Goal: Task Accomplishment & Management: Complete application form

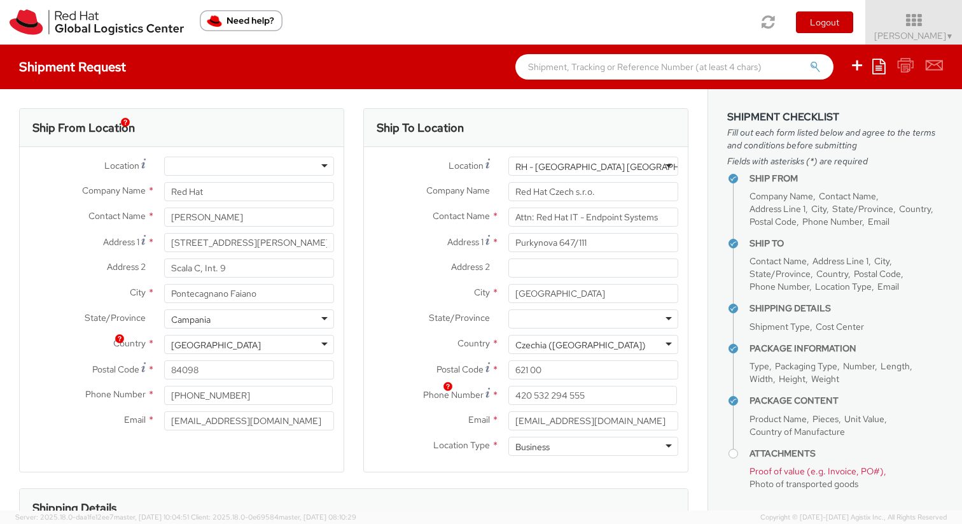
select select "850"
select select "LAPTOP"
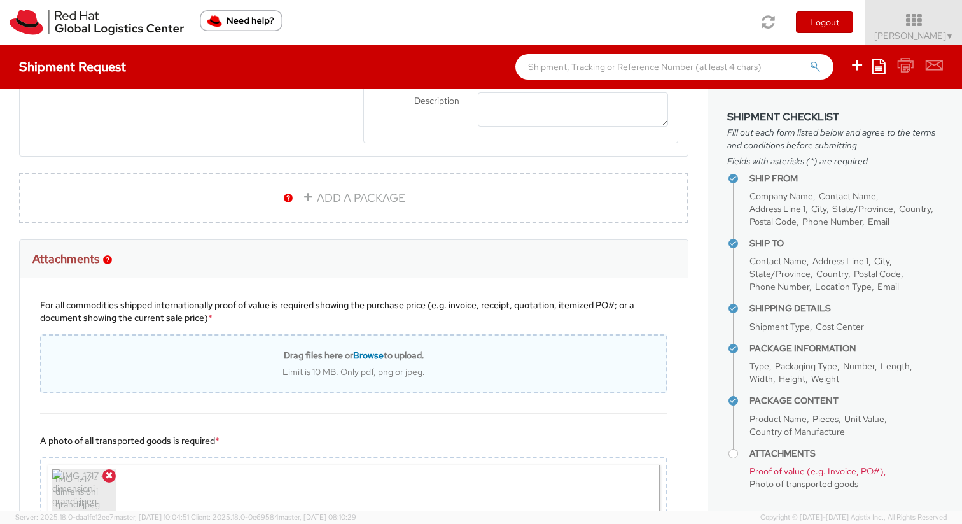
scroll to position [869, 0]
click at [357, 354] on span "Browse" at bounding box center [368, 355] width 31 height 11
type input "C:\fakepath\Screenshot [DATE] alle [DATE].png"
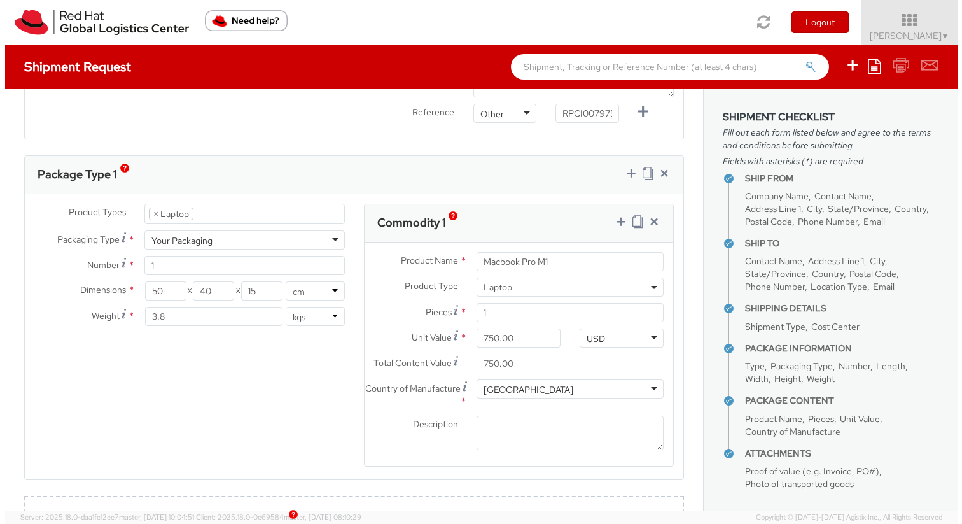
scroll to position [553, 0]
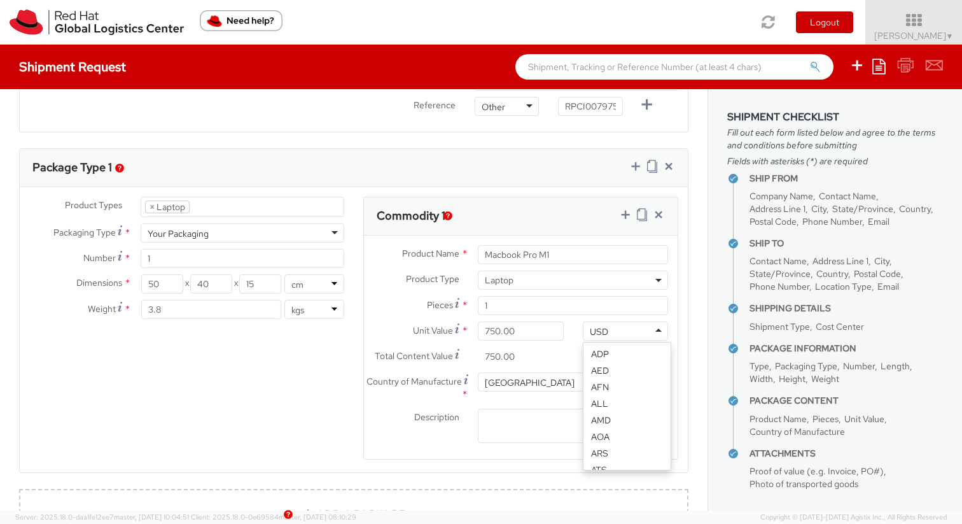
click at [613, 331] on div "USD" at bounding box center [625, 330] width 85 height 19
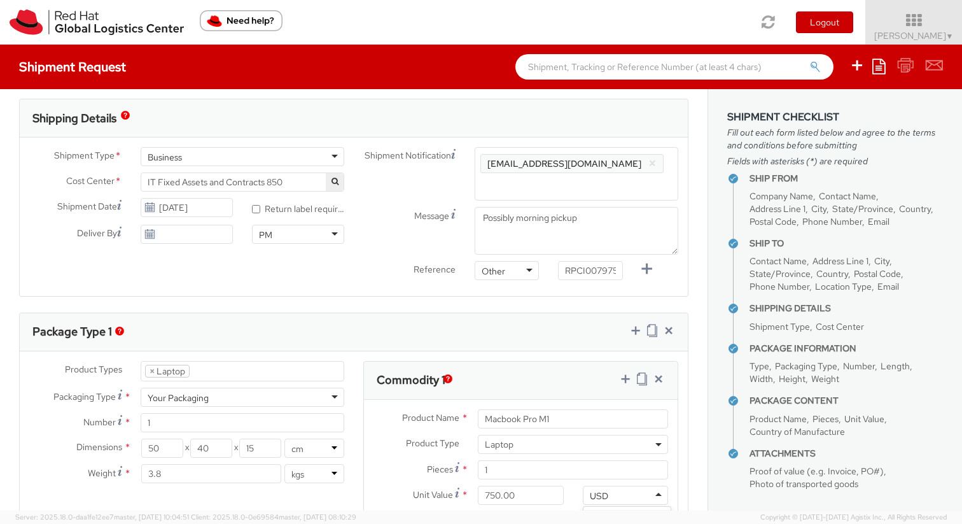
scroll to position [503, 0]
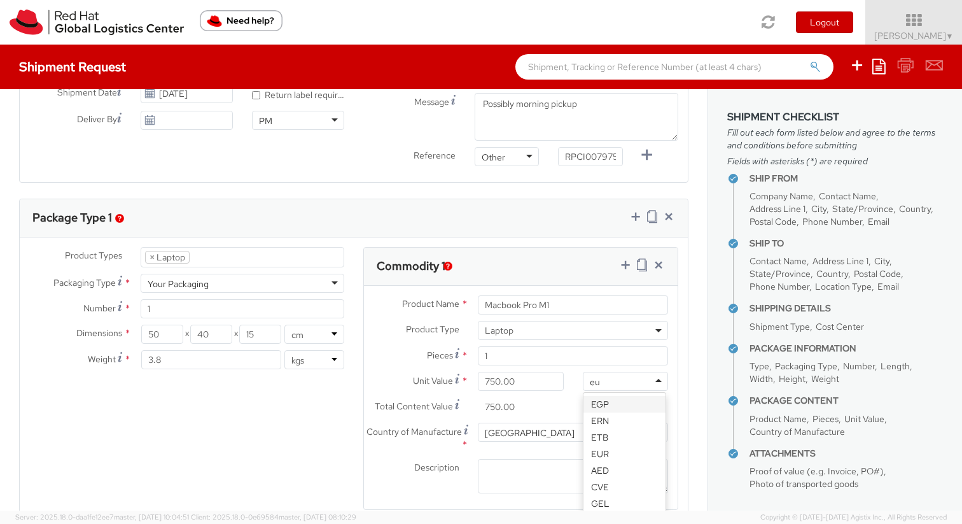
type input "eur"
click at [530, 384] on input "750.00" at bounding box center [520, 381] width 85 height 19
type input "1,000.00"
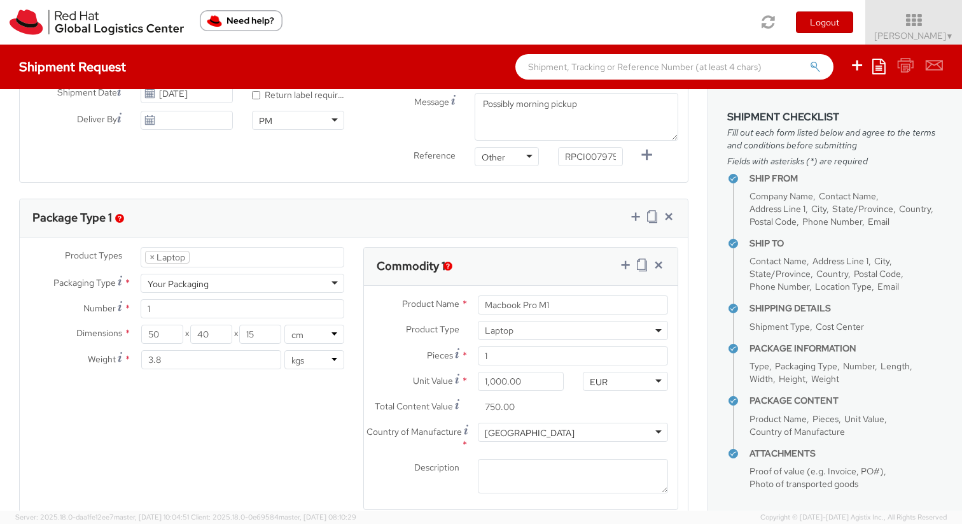
click at [553, 406] on input "750.00" at bounding box center [520, 406] width 85 height 19
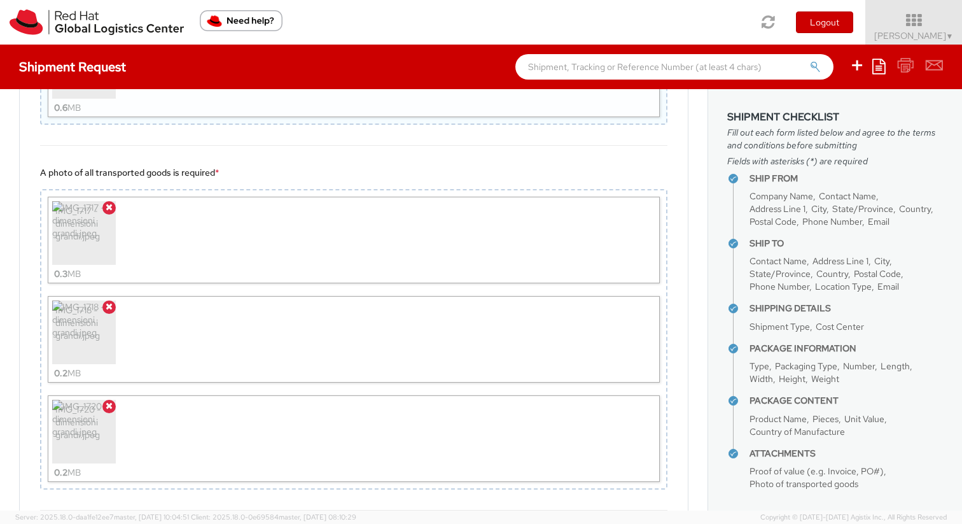
scroll to position [1371, 0]
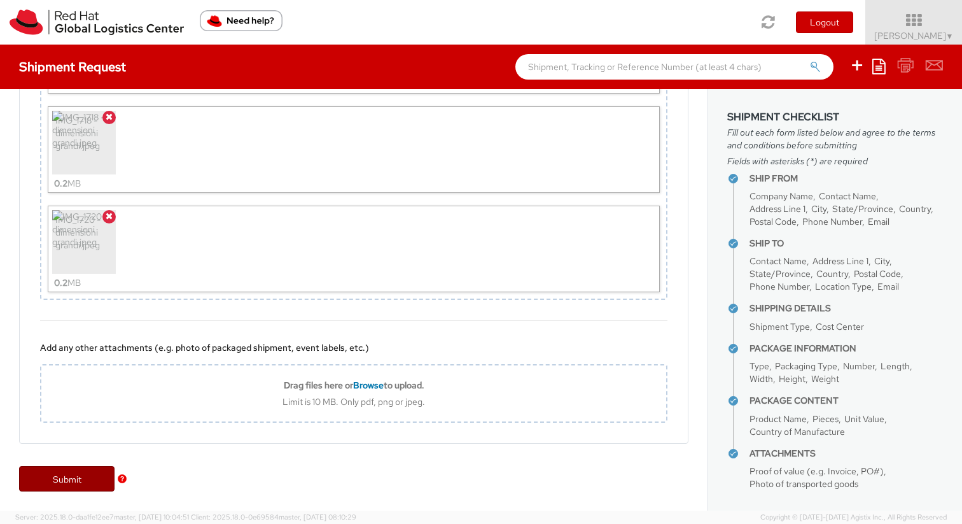
drag, startPoint x: 90, startPoint y: 476, endPoint x: 96, endPoint y: 474, distance: 6.9
click at [90, 476] on link "Submit" at bounding box center [66, 478] width 95 height 25
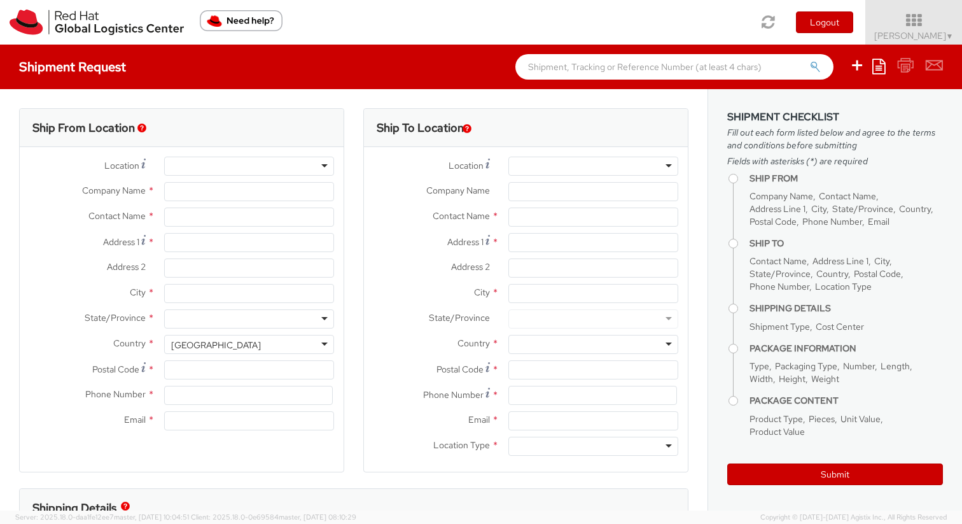
select select "150"
select select
select select "150"
select select
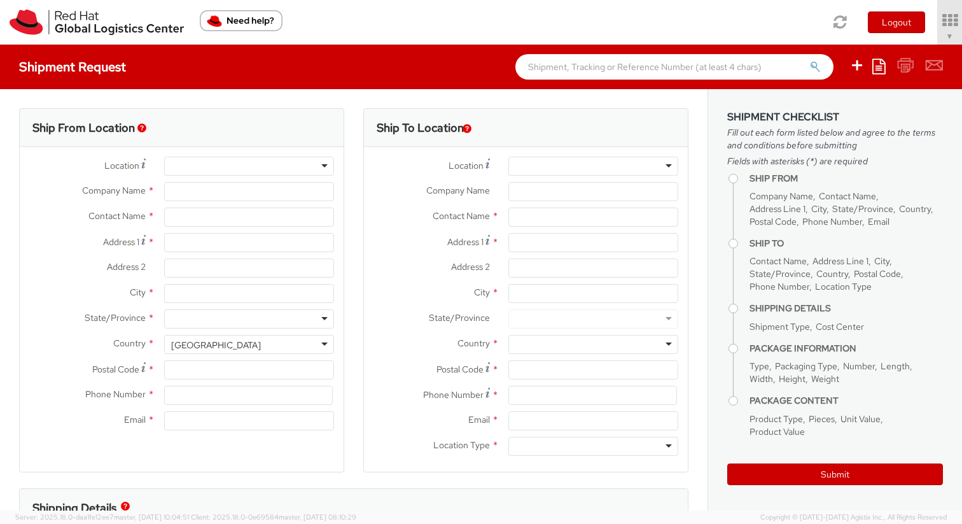
select select
click at [272, 156] on div "Location * Company Name * Contact Name * Address 1 * Address 2 * City * State/P…" at bounding box center [182, 296] width 324 height 299
click at [273, 166] on div at bounding box center [249, 165] width 170 height 19
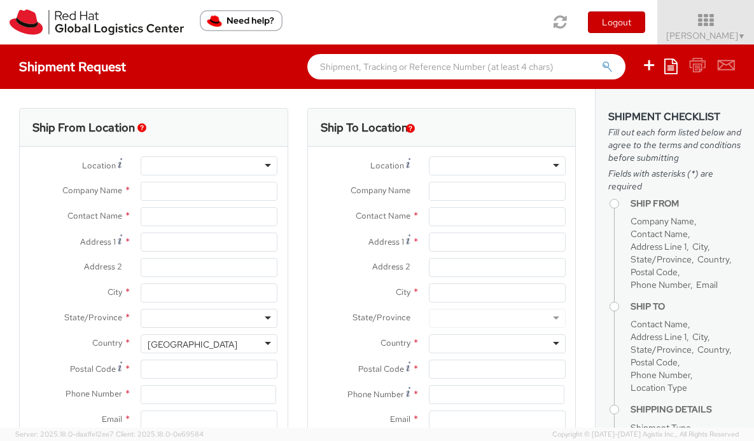
type input "Red Hat"
type input "[PERSON_NAME]"
type input "[EMAIL_ADDRESS][DOMAIN_NAME]"
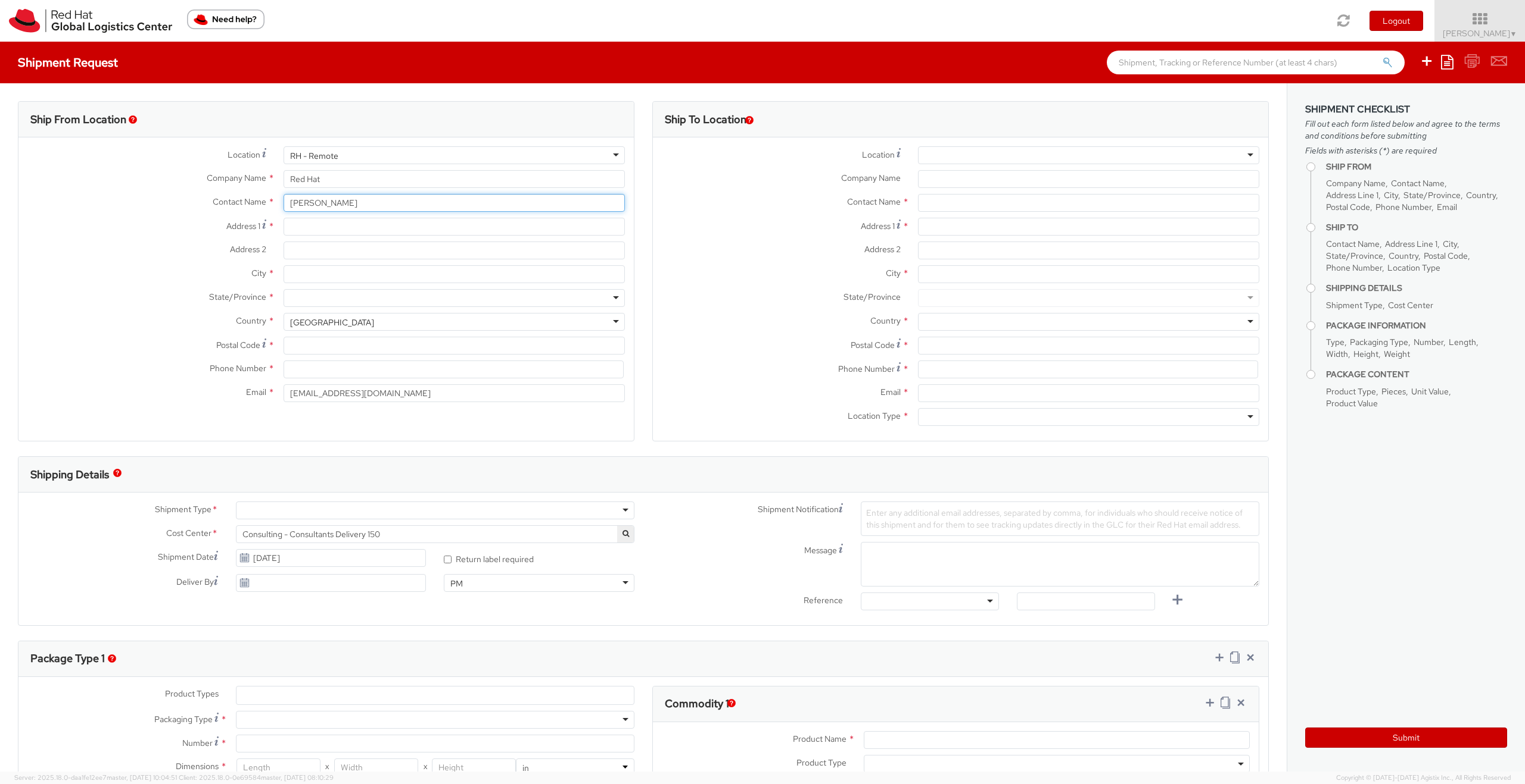
click at [391, 201] on input "[PERSON_NAME]" at bounding box center [454, 202] width 342 height 18
type input "[STREET_ADDRESS][PERSON_NAME]"
type input "Scala C, Int. 9"
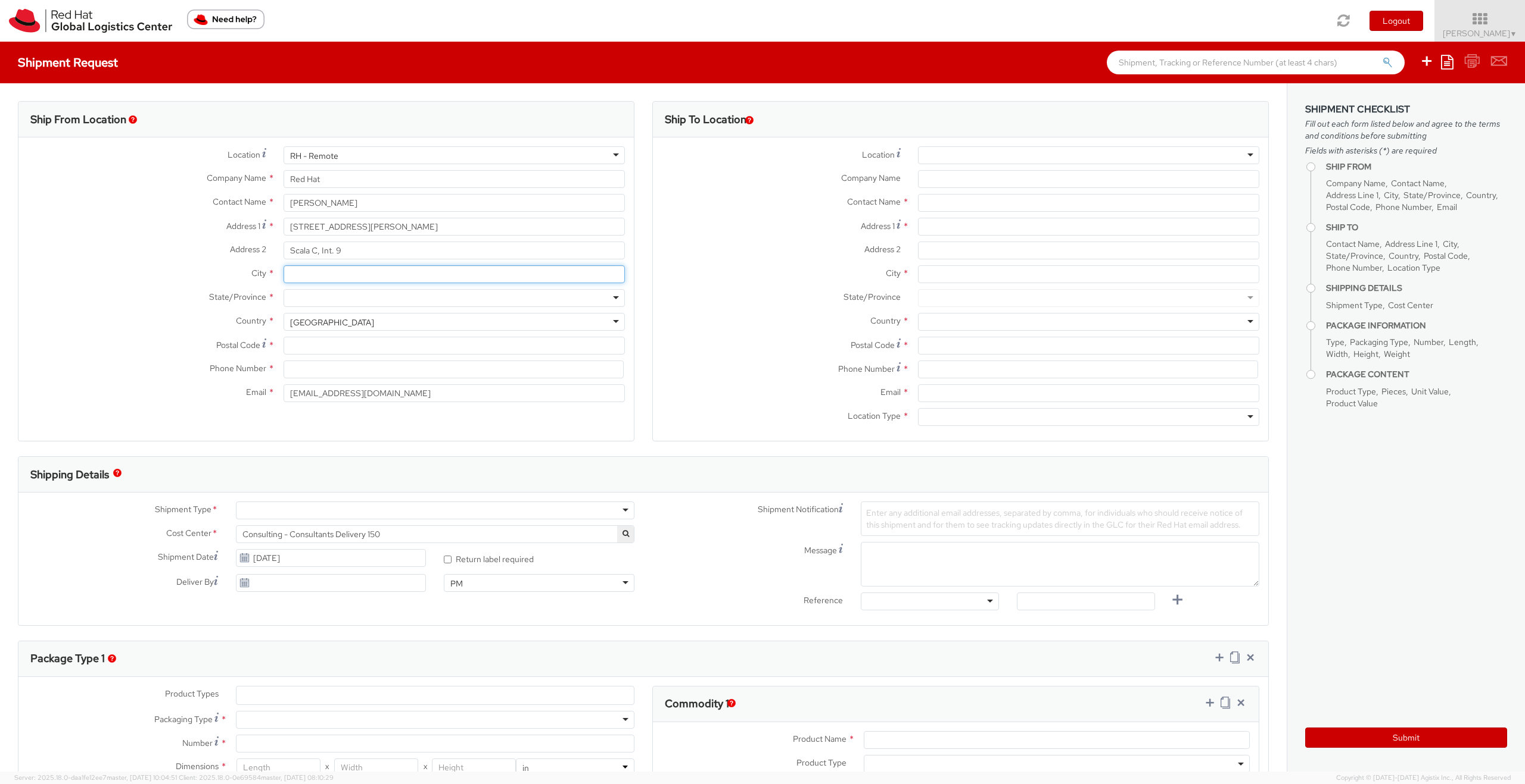
type input "Pontecagnano Faiano"
type input "84098"
type input "3488905033"
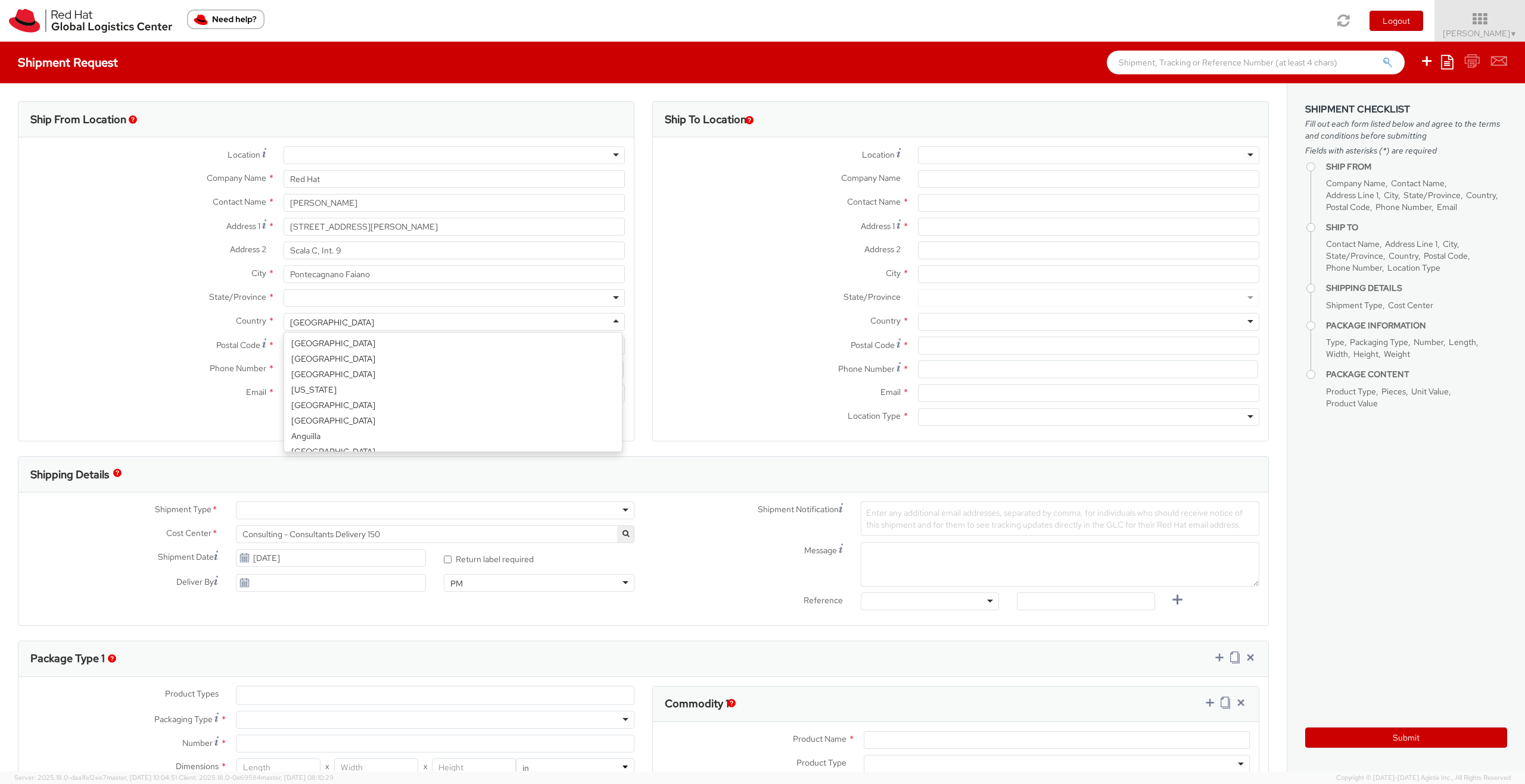
click at [354, 324] on div "[GEOGRAPHIC_DATA]" at bounding box center [454, 322] width 342 height 18
type input "ita"
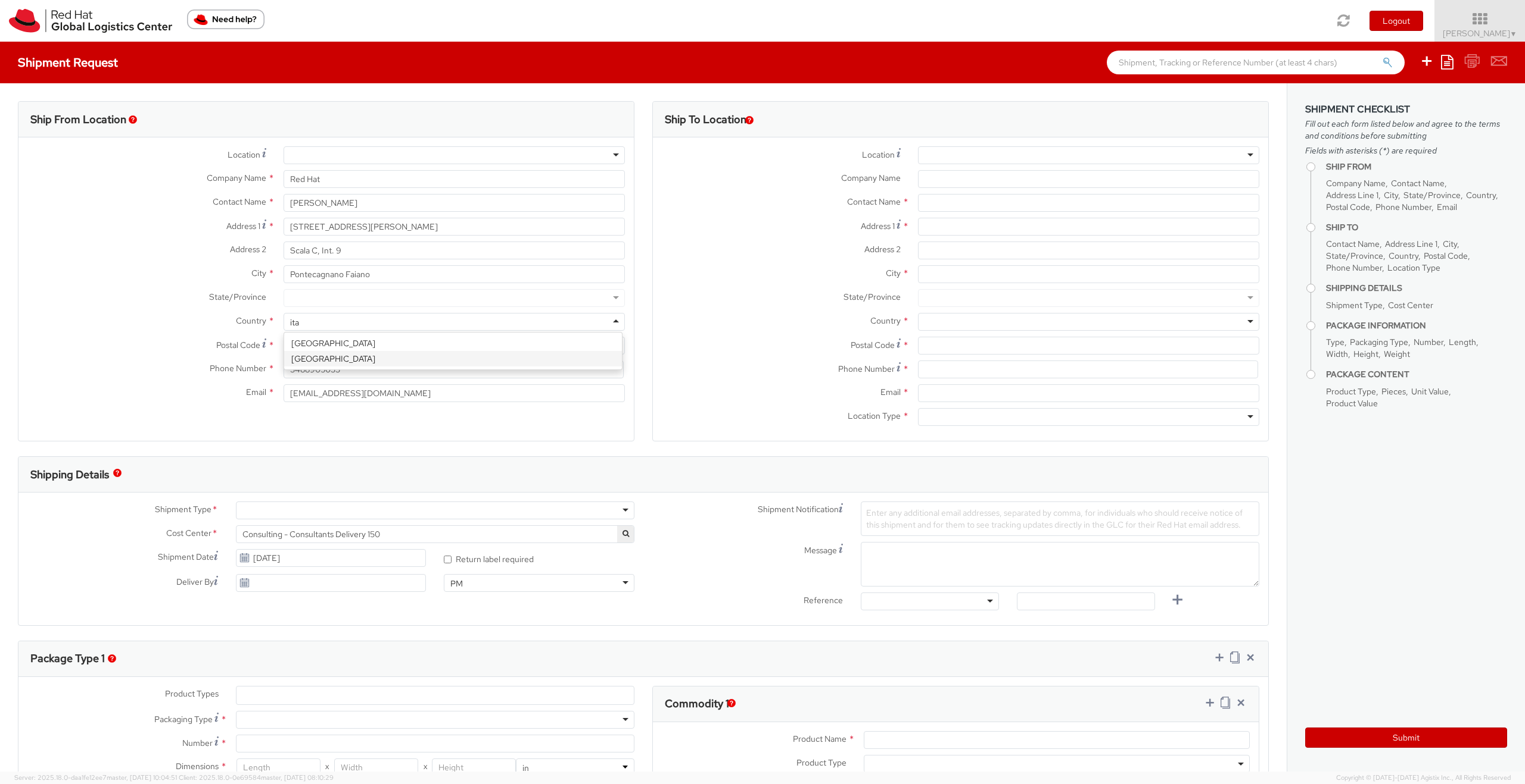
scroll to position [0, 0]
select select "CM"
select select "KGS"
click at [341, 301] on div at bounding box center [454, 298] width 342 height 18
type input "ca"
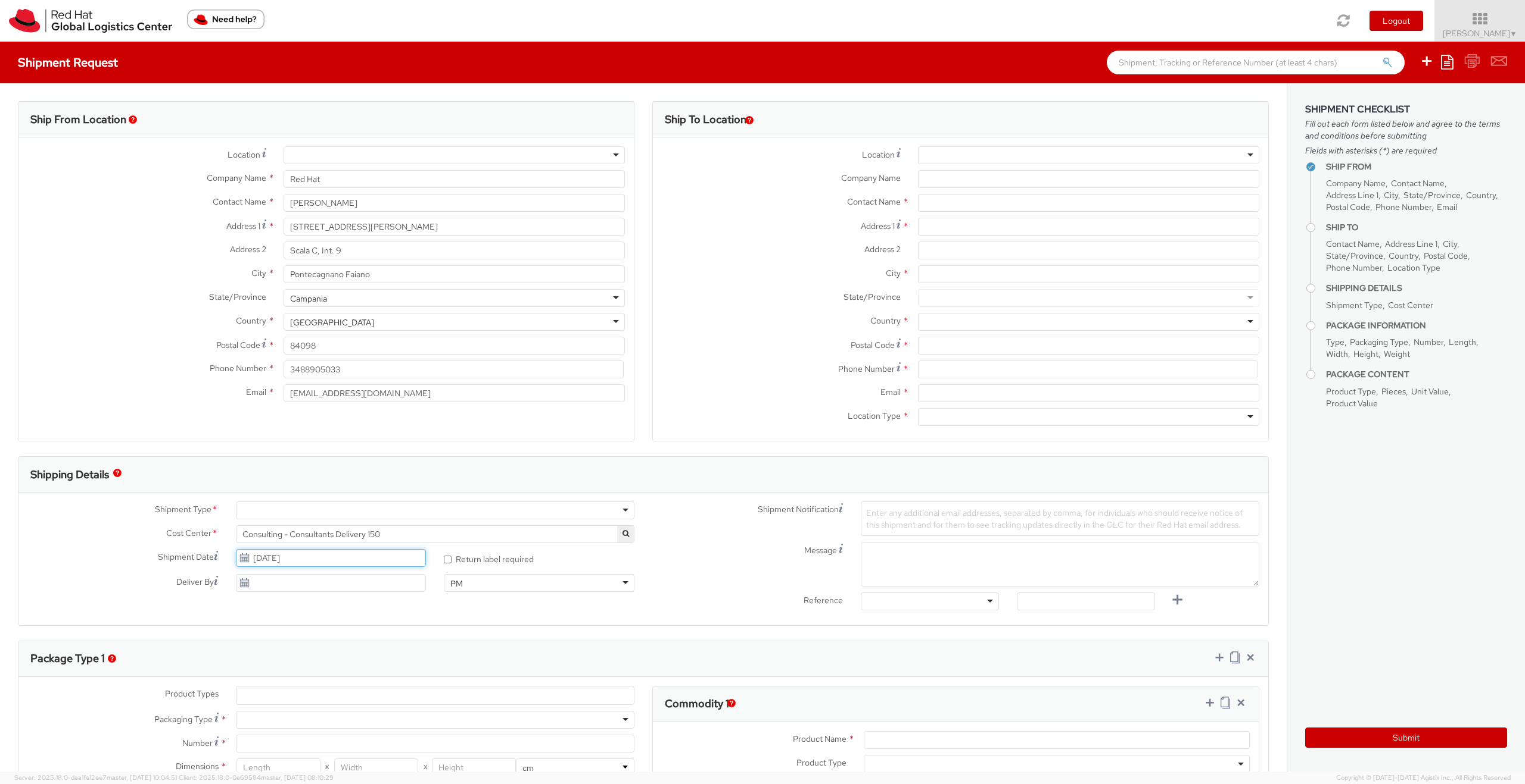
click at [299, 489] on input "[DATE]" at bounding box center [331, 558] width 191 height 18
click at [251, 489] on td "7" at bounding box center [249, 633] width 21 height 18
click at [264, 489] on input "[DATE]" at bounding box center [331, 558] width 191 height 18
click at [274, 489] on td "8" at bounding box center [271, 633] width 23 height 18
type input "[DATE]"
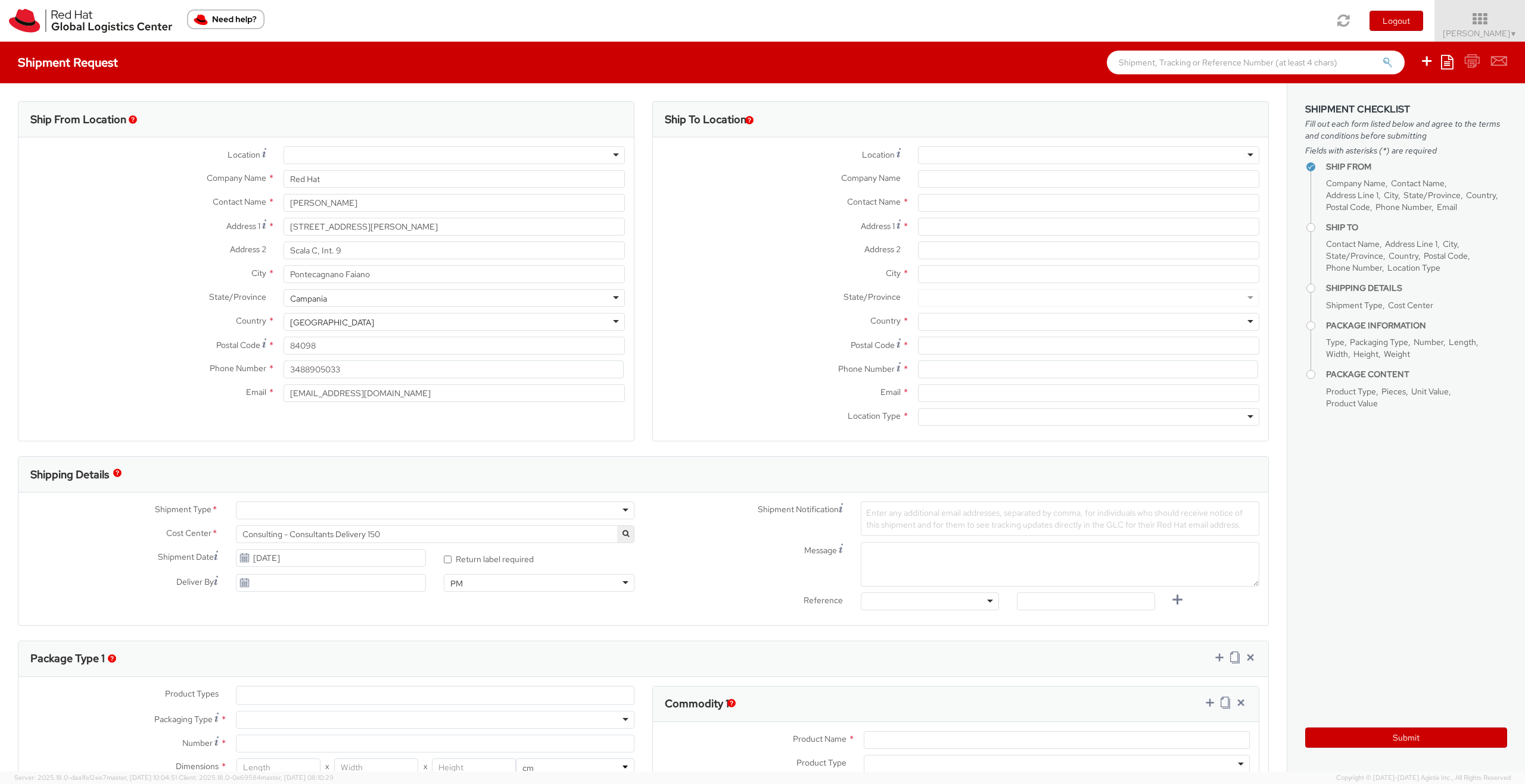
click at [301, 489] on div at bounding box center [435, 510] width 399 height 18
click at [898, 489] on span "Enter any additional email addresses, separated by comma, for individuals who s…" at bounding box center [1054, 519] width 376 height 22
paste input "[EMAIL_ADDRESS][DOMAIN_NAME]"
type input "[EMAIL_ADDRESS][DOMAIN_NAME]"
click at [900, 489] on div at bounding box center [930, 602] width 139 height 18
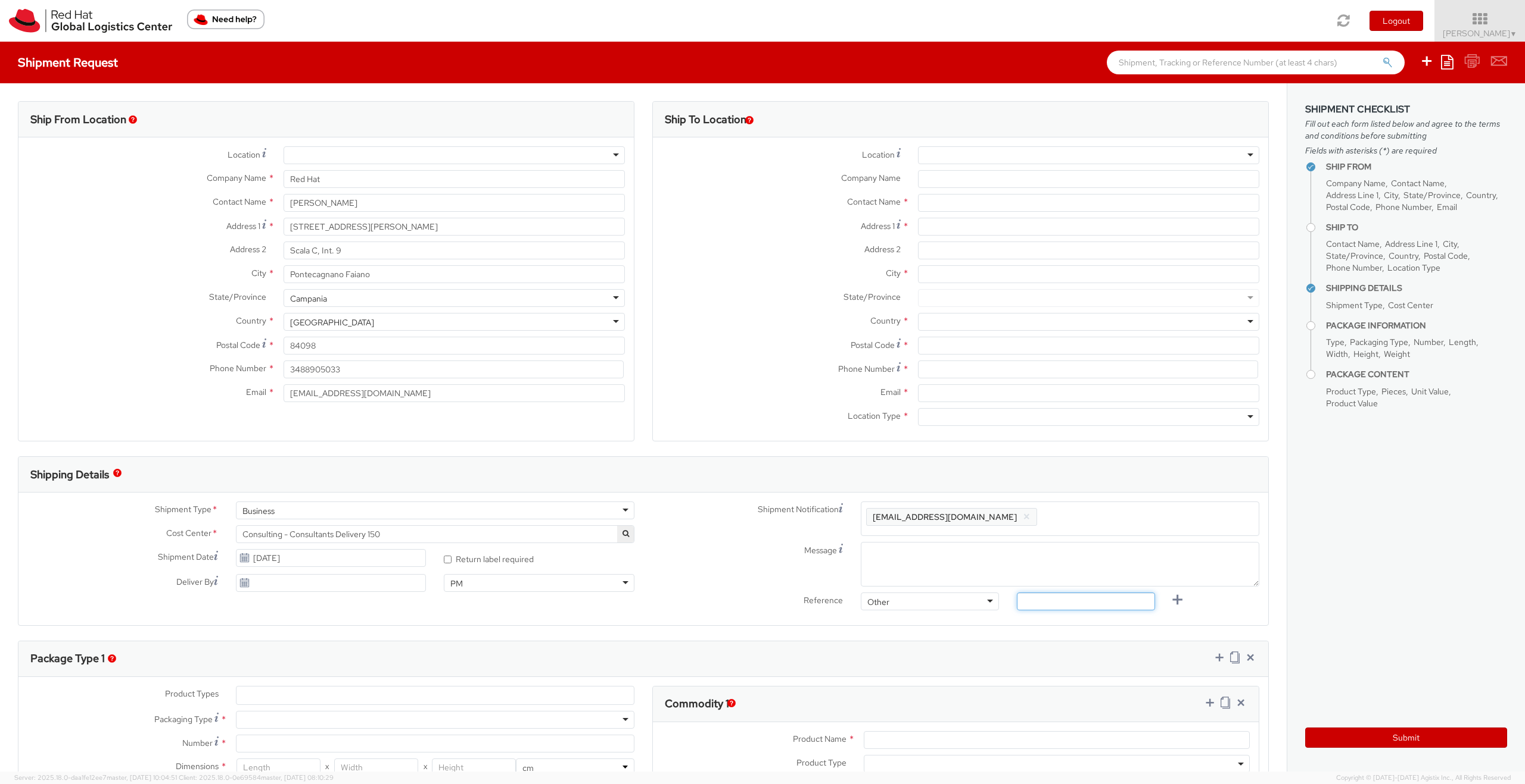
click at [900, 489] on input "text" at bounding box center [1086, 602] width 139 height 18
paste input "RPCI0079751"
type input "RPCI0079751"
click at [900, 489] on textarea "Message" at bounding box center [1060, 565] width 399 height 45
type textarea "Pickup in the Morning if possible"
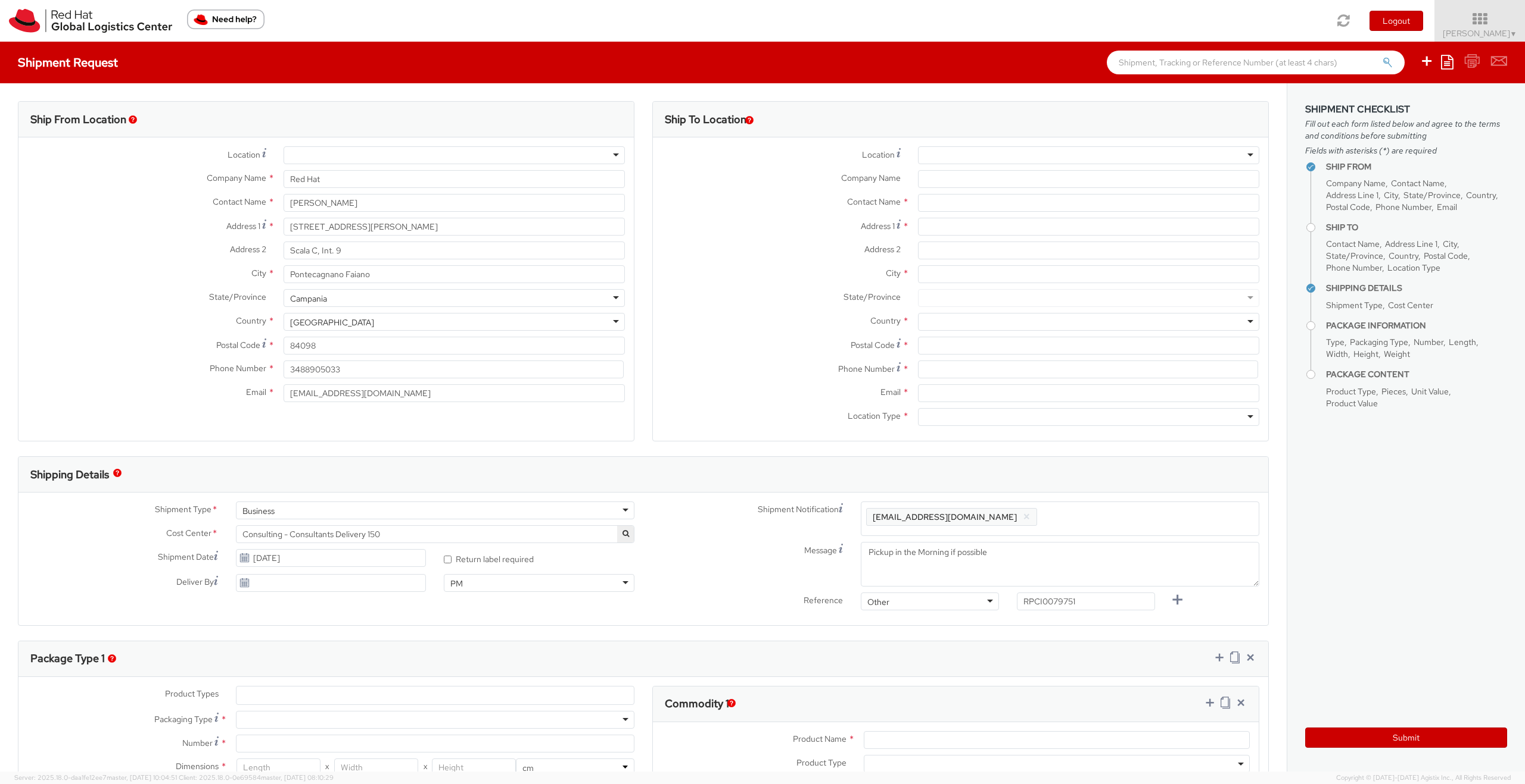
click at [900, 152] on div at bounding box center [1088, 154] width 342 height 18
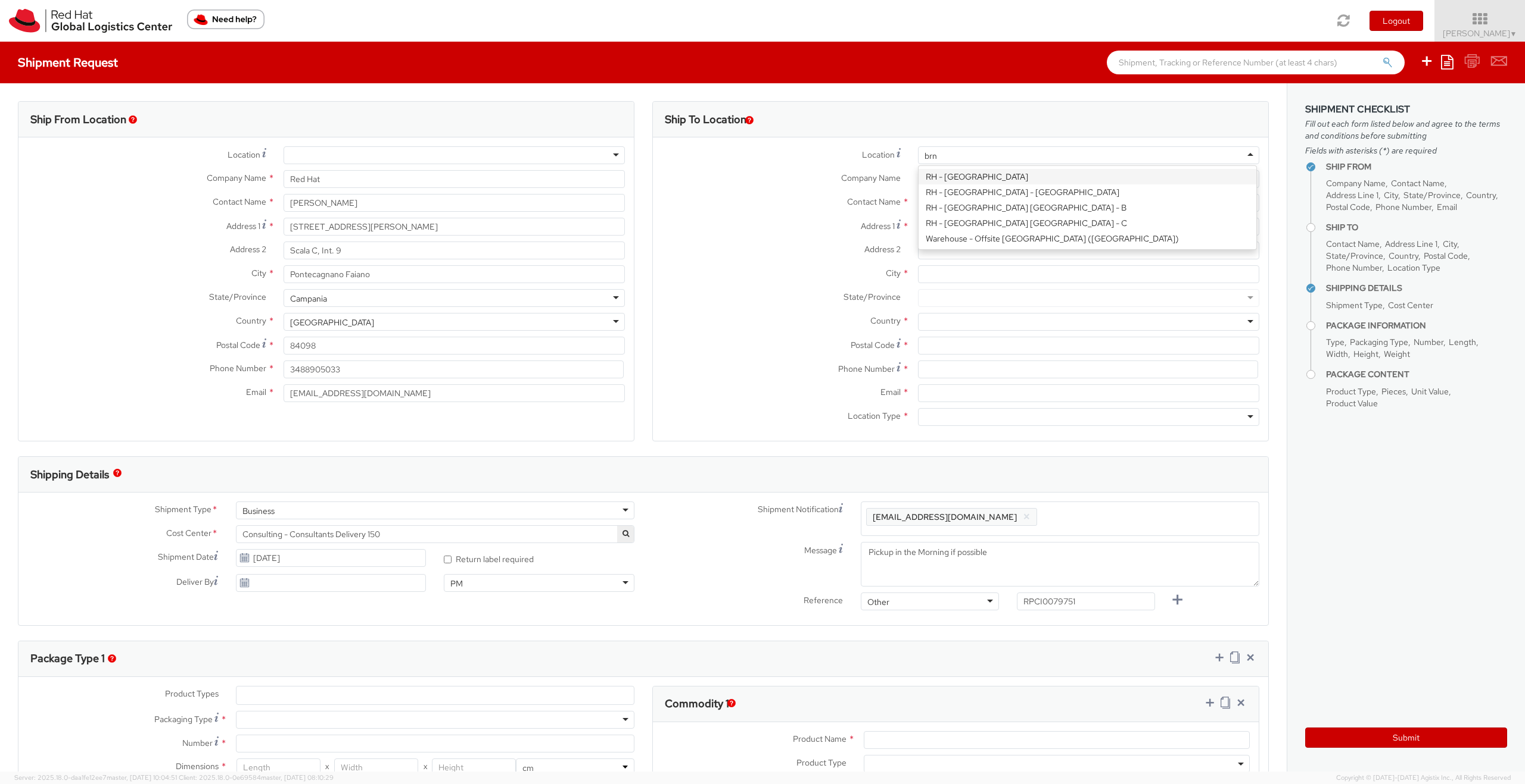
type input "[GEOGRAPHIC_DATA]"
type input "Red Hat Czech s.r.o."
type input "Purkynova 647/111"
type input "[GEOGRAPHIC_DATA]"
type input "621 00"
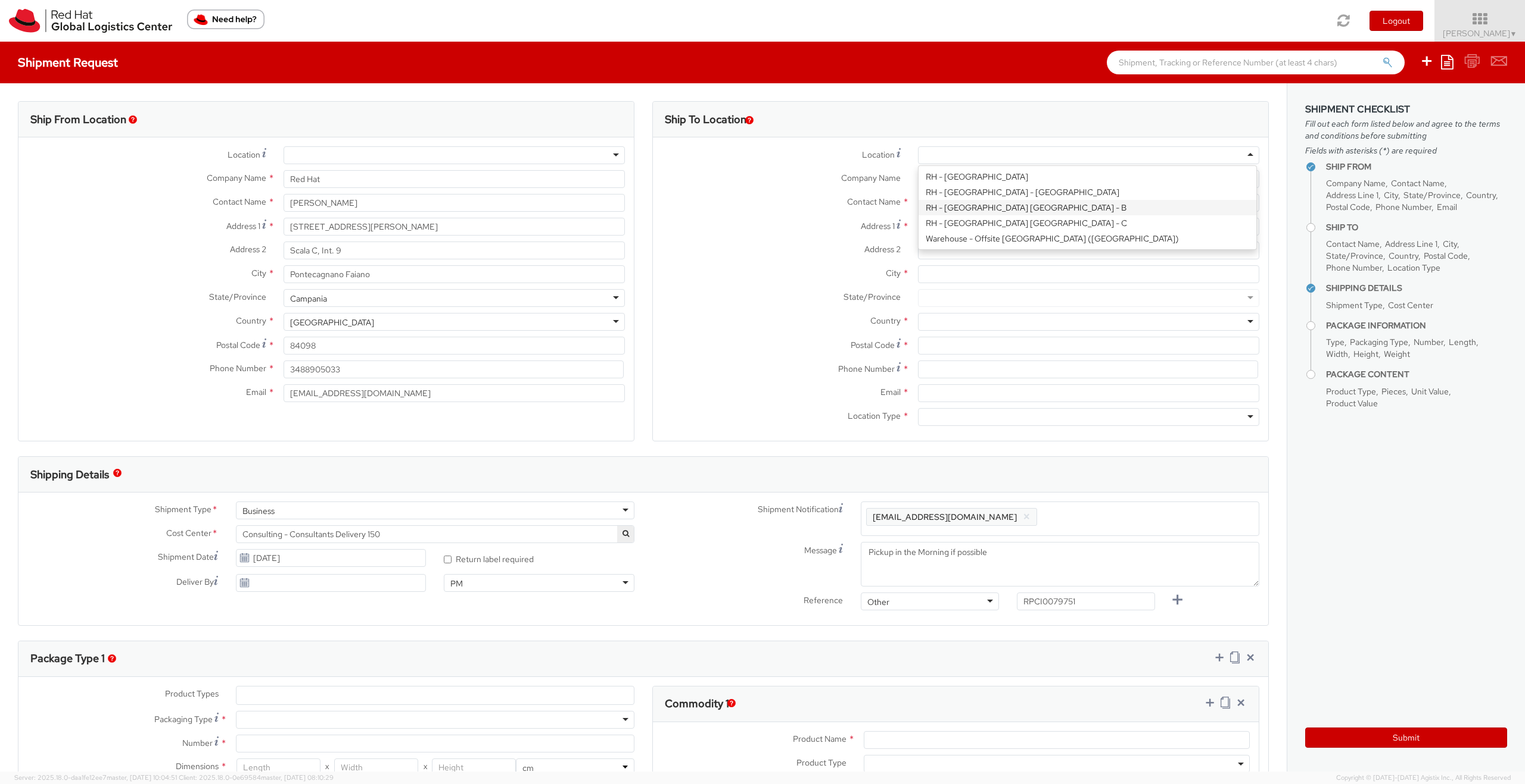
type input "420 532 294 555"
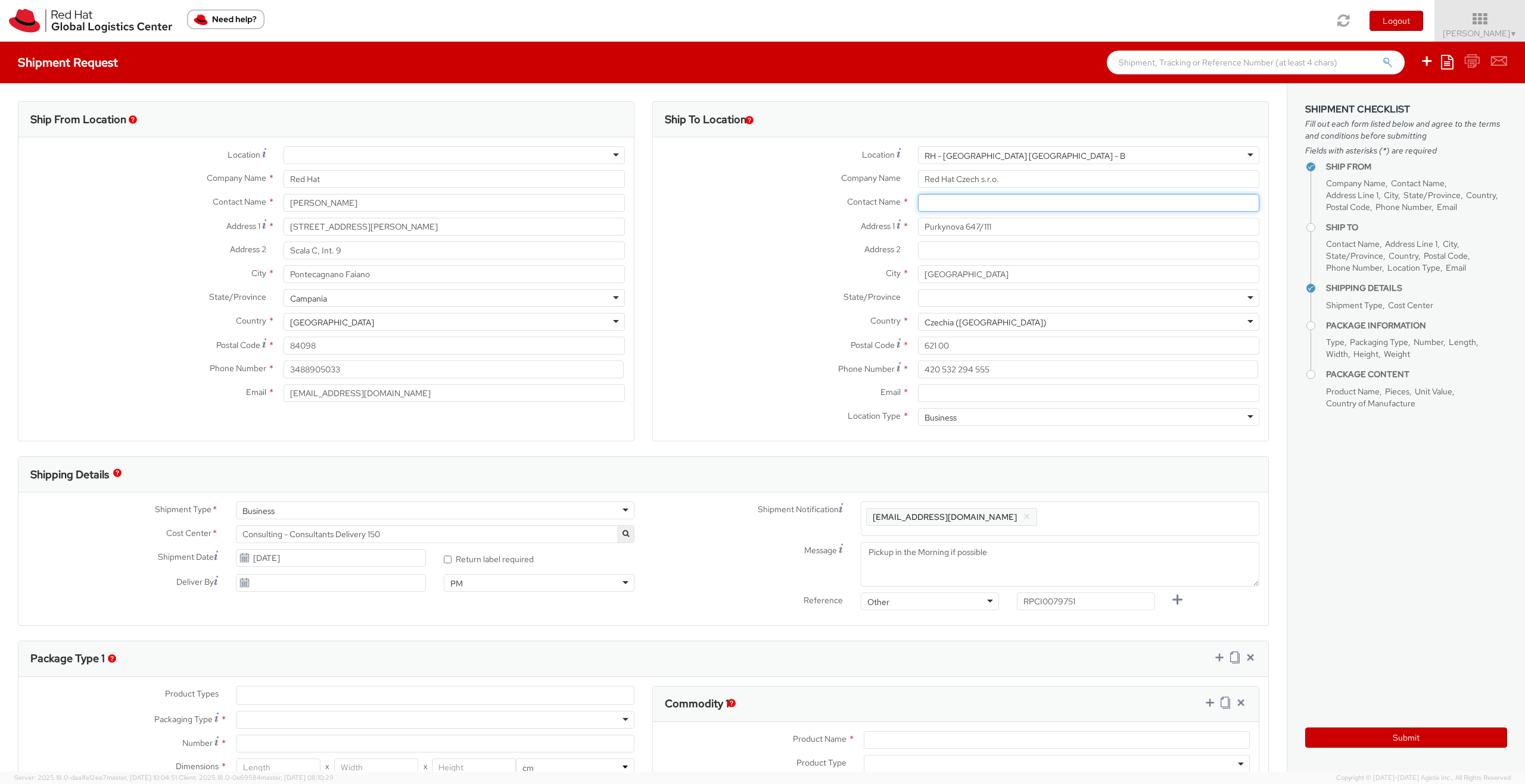
click at [900, 198] on input "text" at bounding box center [1088, 202] width 342 height 18
paste input "Attn: Red Hat IT - Endpoint Systems"
type input "Attn: Red Hat IT - Endpoint Systems"
click at [900, 392] on input "Email *" at bounding box center [1088, 393] width 342 height 18
paste input "[EMAIL_ADDRESS][DOMAIN_NAME]"
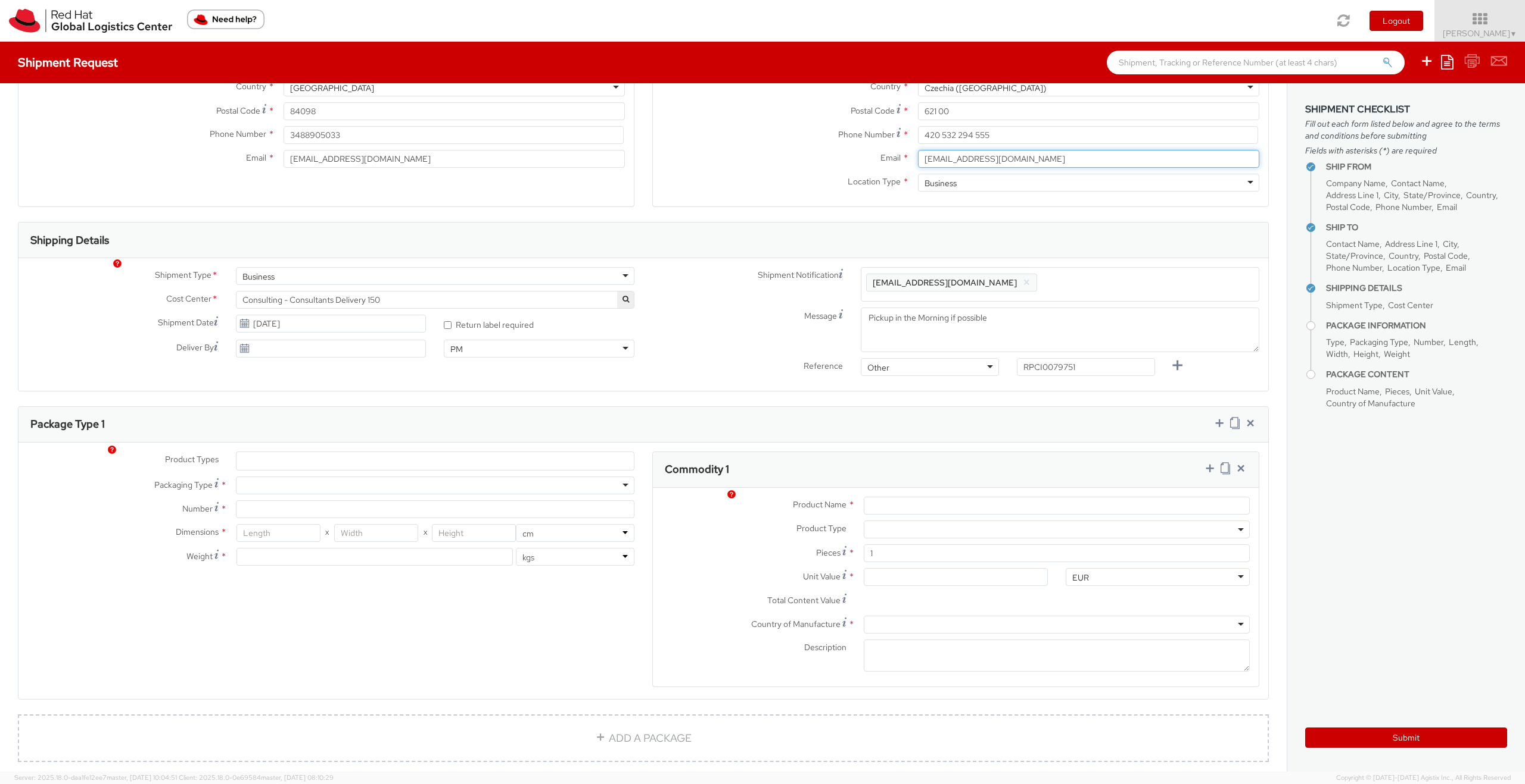
scroll to position [240, 0]
type input "[EMAIL_ADDRESS][DOMAIN_NAME]"
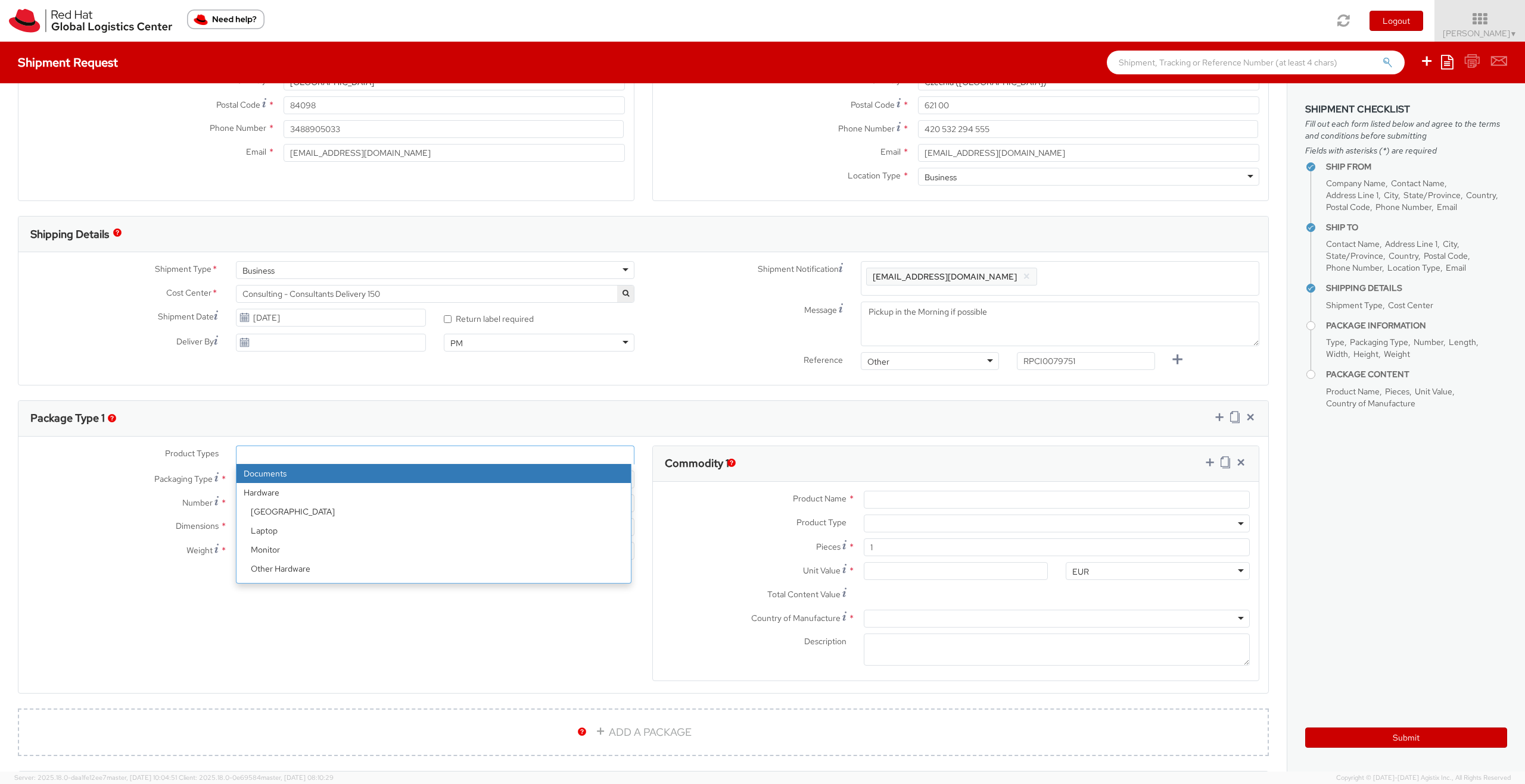
click at [318, 456] on ul at bounding box center [435, 455] width 397 height 18
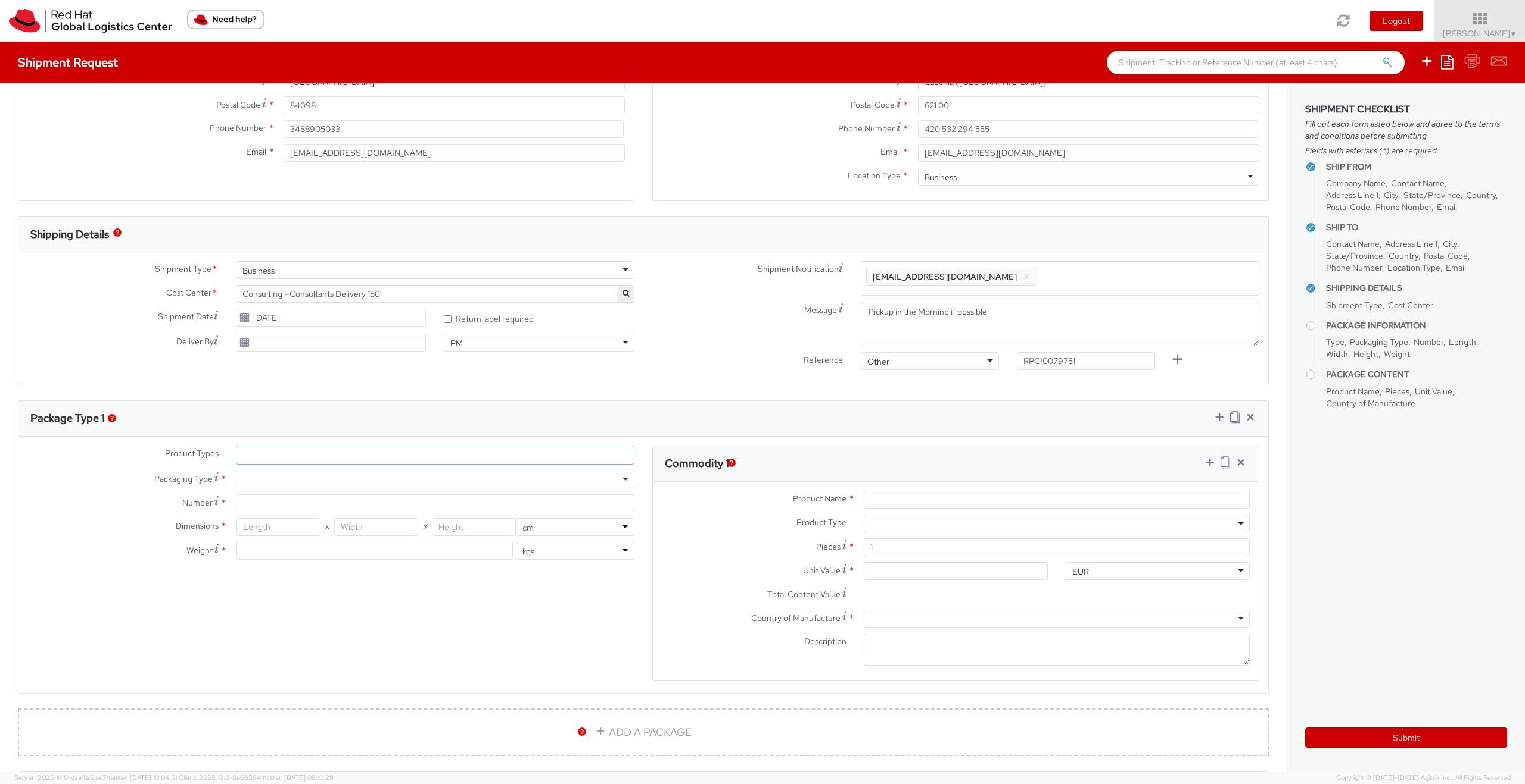
click at [323, 464] on ul at bounding box center [435, 455] width 397 height 18
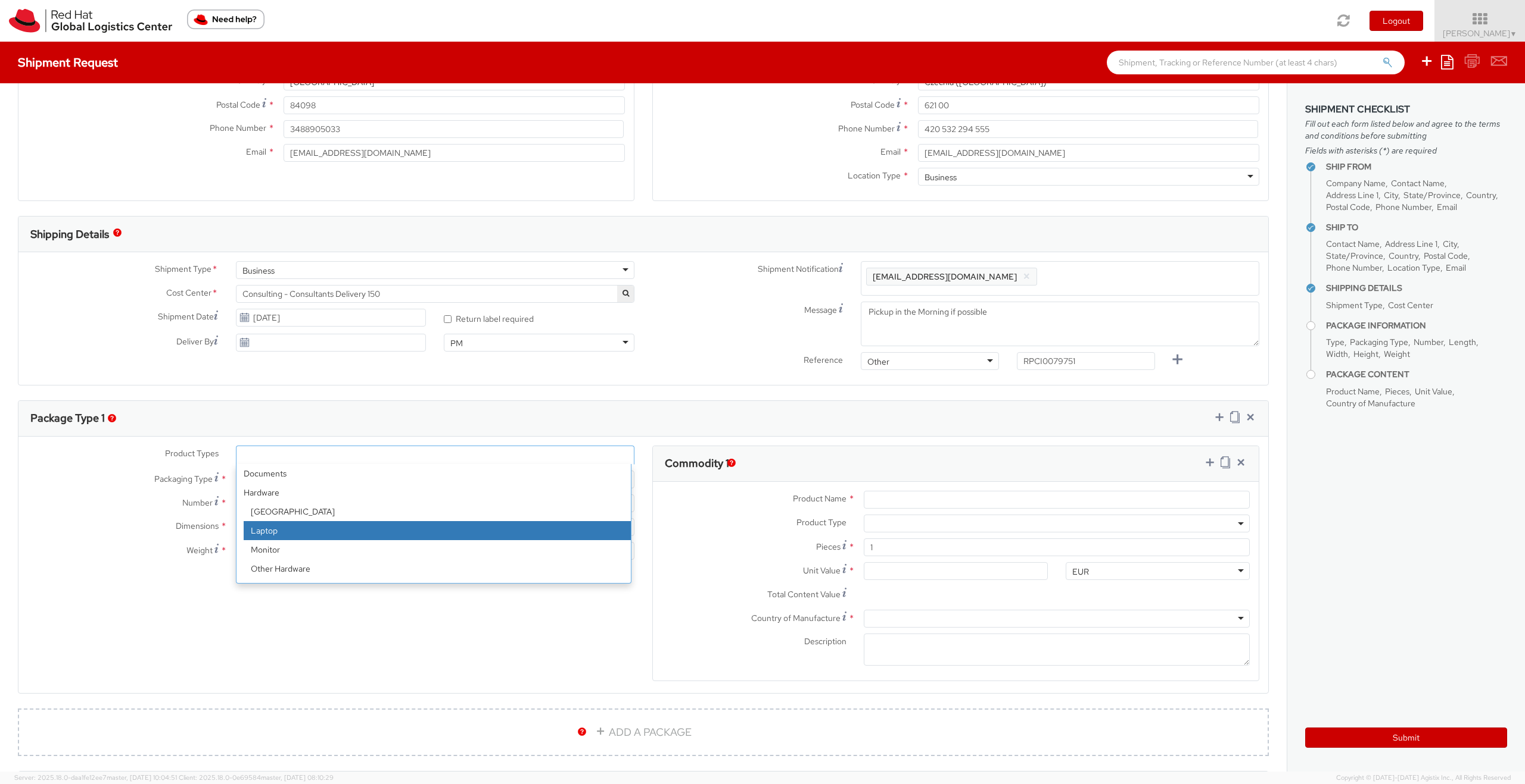
select select "LAPTOP"
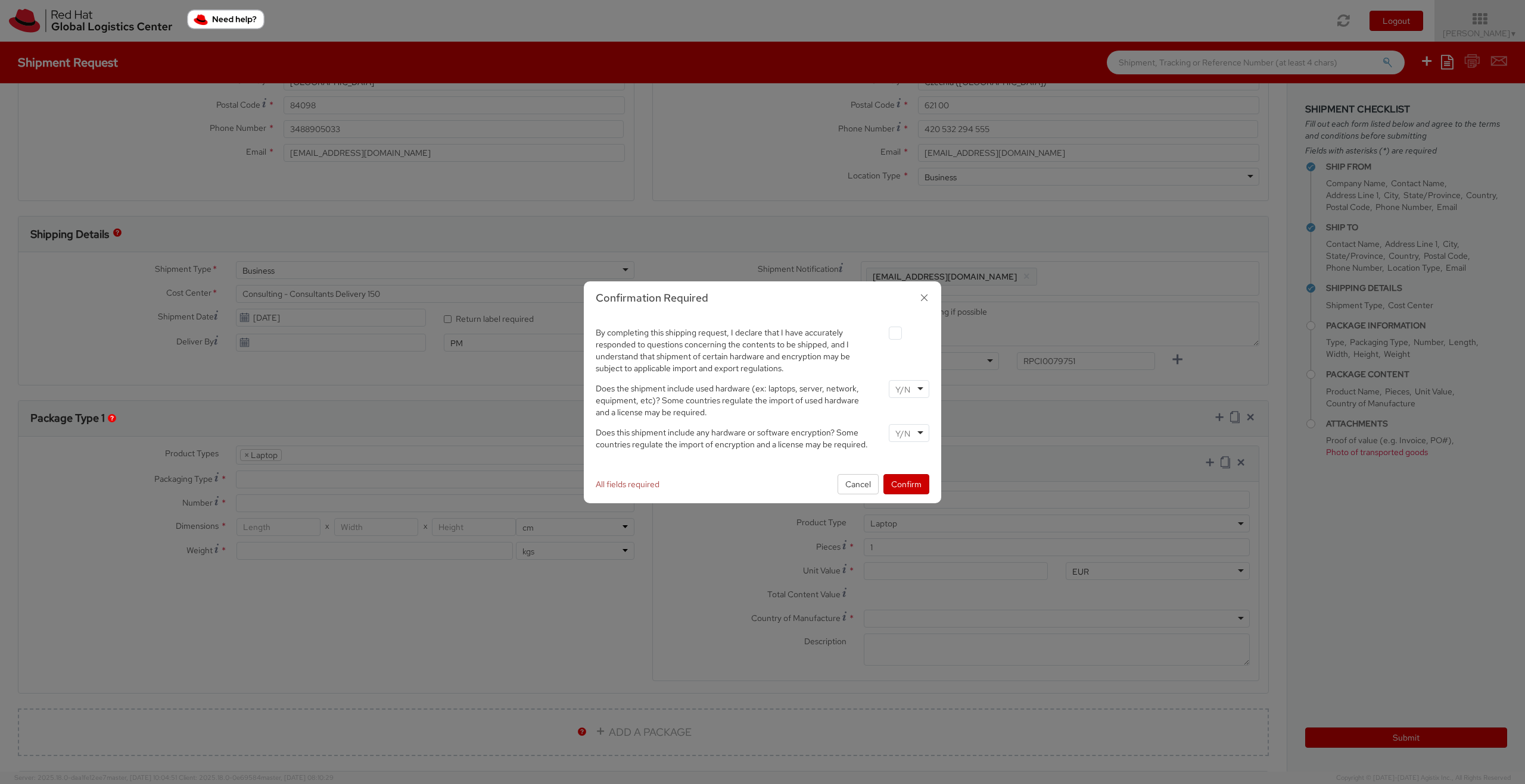
click at [895, 330] on label at bounding box center [895, 333] width 13 height 13
click at [885, 330] on input "checkbox" at bounding box center [881, 333] width 7 height 7
checkbox input "true"
click at [900, 388] on div at bounding box center [908, 389] width 40 height 18
click at [900, 432] on input "select-one" at bounding box center [903, 433] width 17 height 12
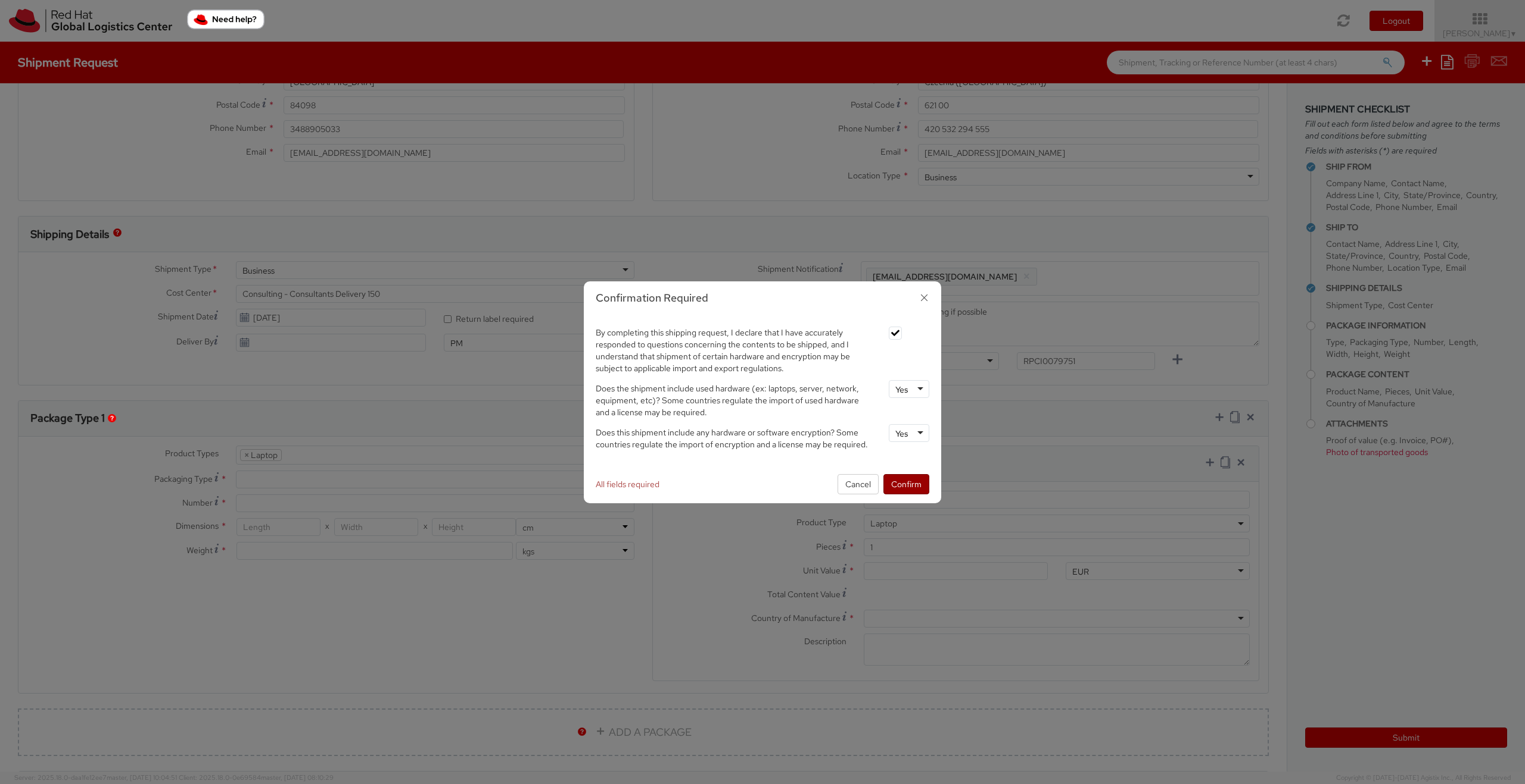
click at [900, 484] on button "Confirm" at bounding box center [905, 485] width 46 height 21
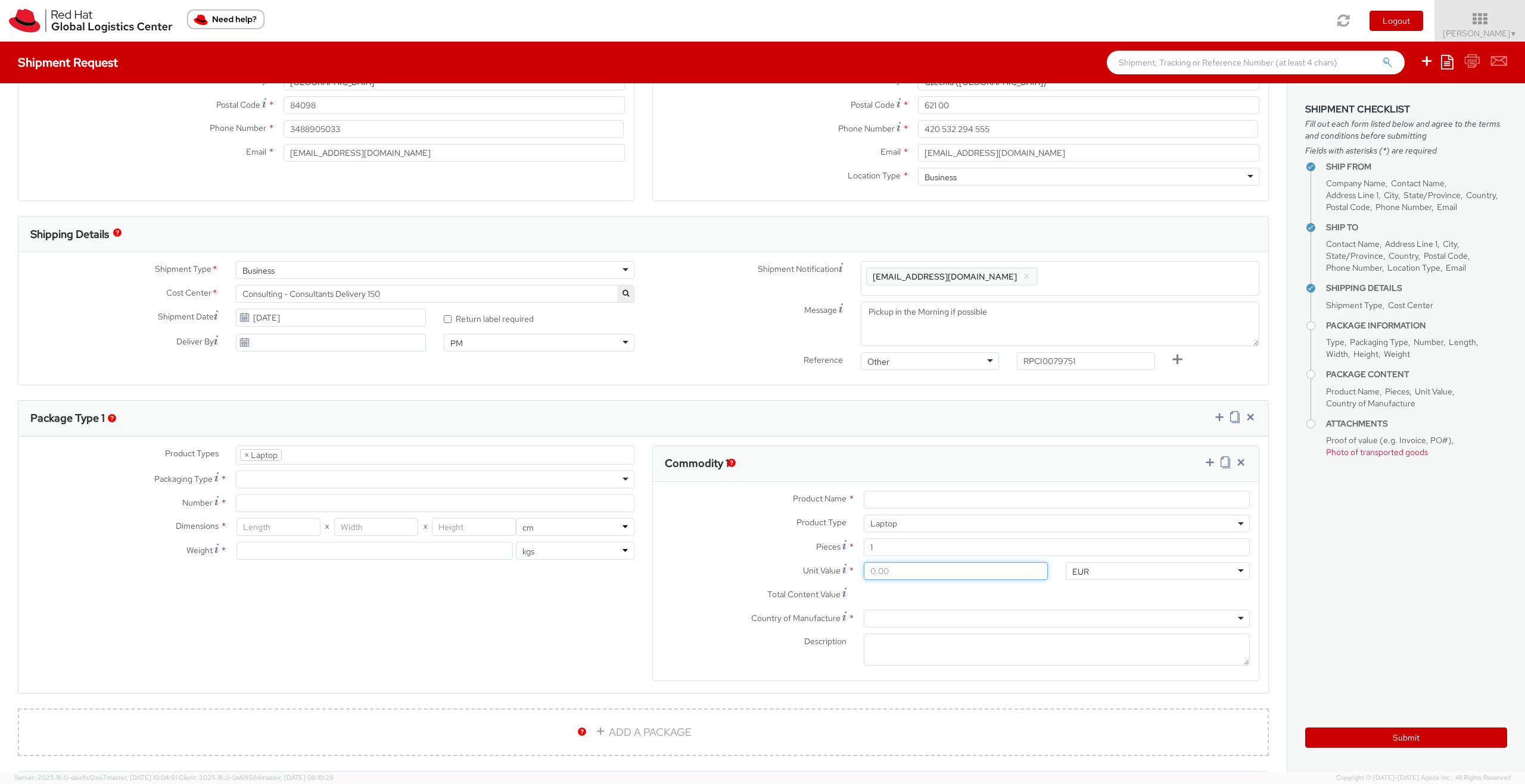
click at [895, 489] on input "Unit Value *" at bounding box center [955, 571] width 184 height 18
type input "1.00"
type input "10.00"
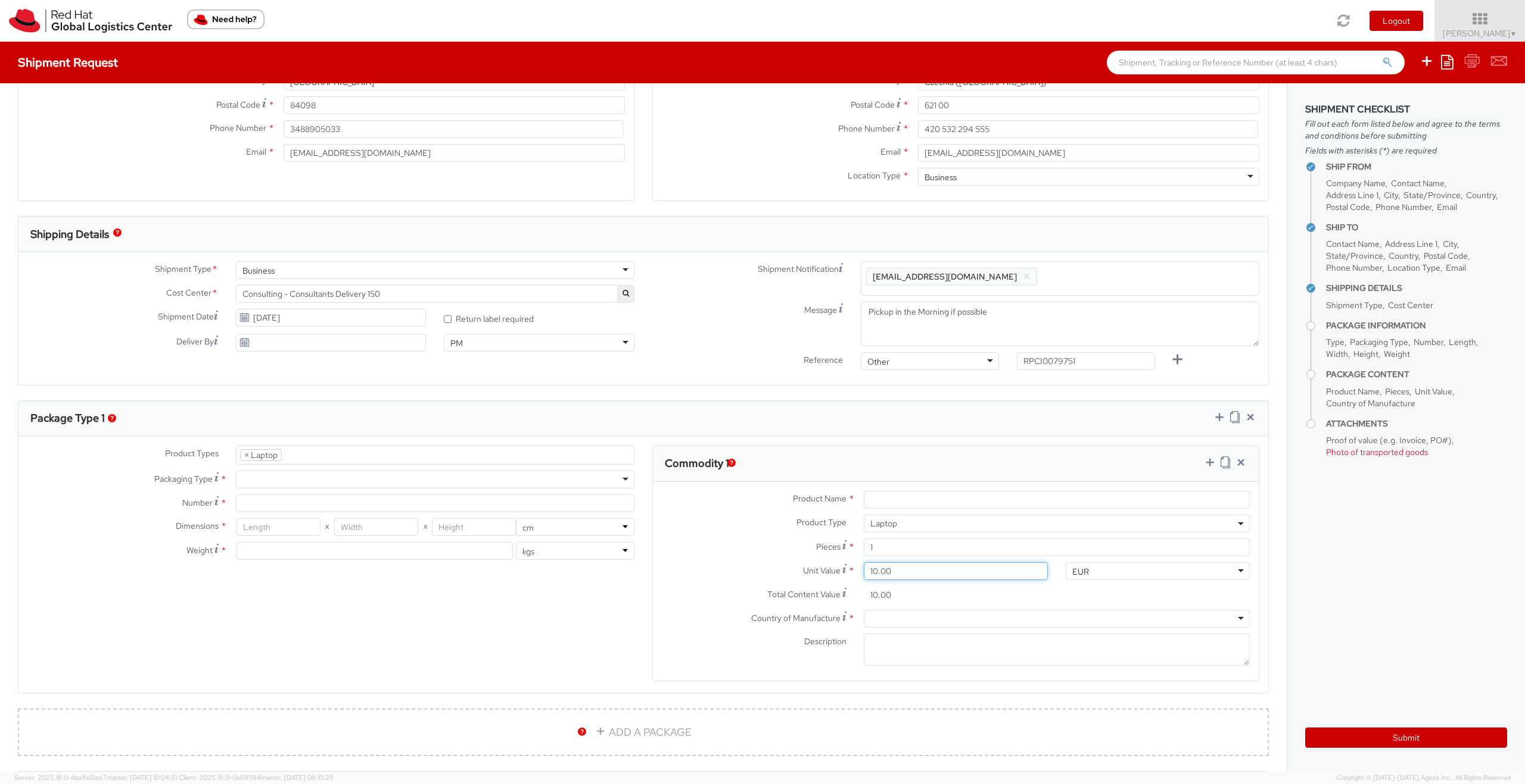
type input "100.00"
type input "1,000.00"
click at [900, 489] on input "Product Name *" at bounding box center [1056, 500] width 386 height 18
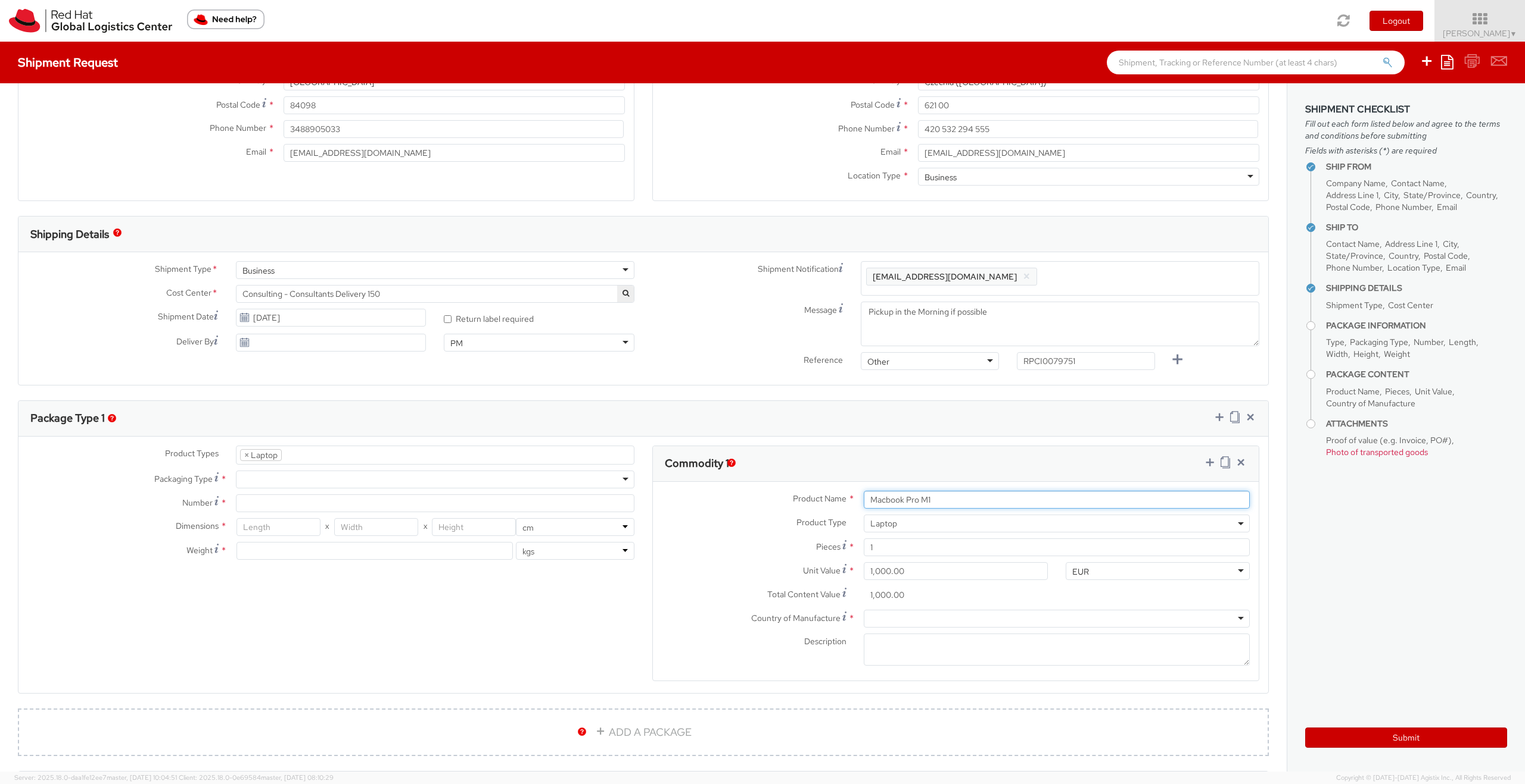
type input "Macbook Pro M1"
click at [892, 489] on div at bounding box center [1056, 618] width 386 height 18
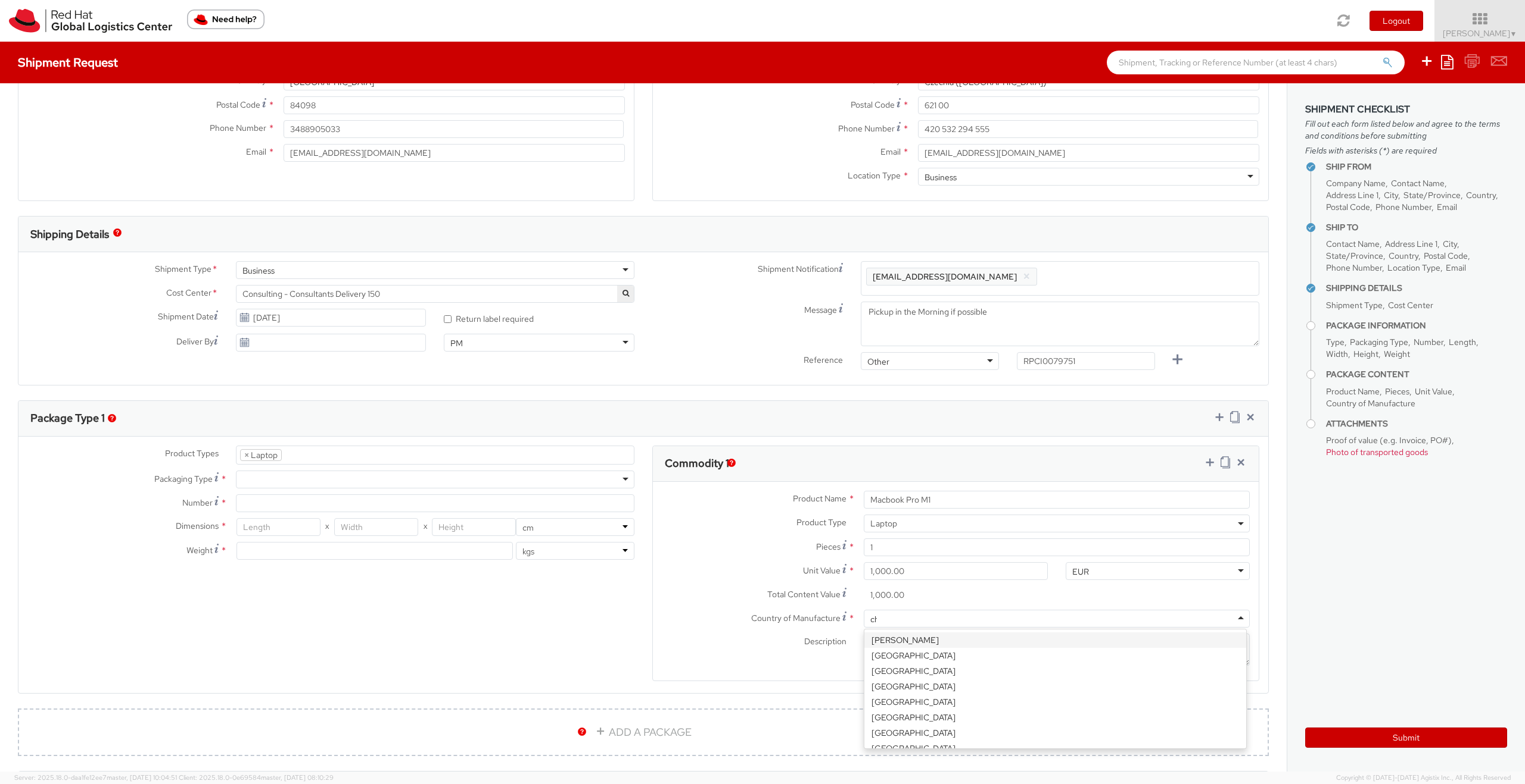
type input "chi"
click at [275, 482] on div at bounding box center [435, 479] width 399 height 18
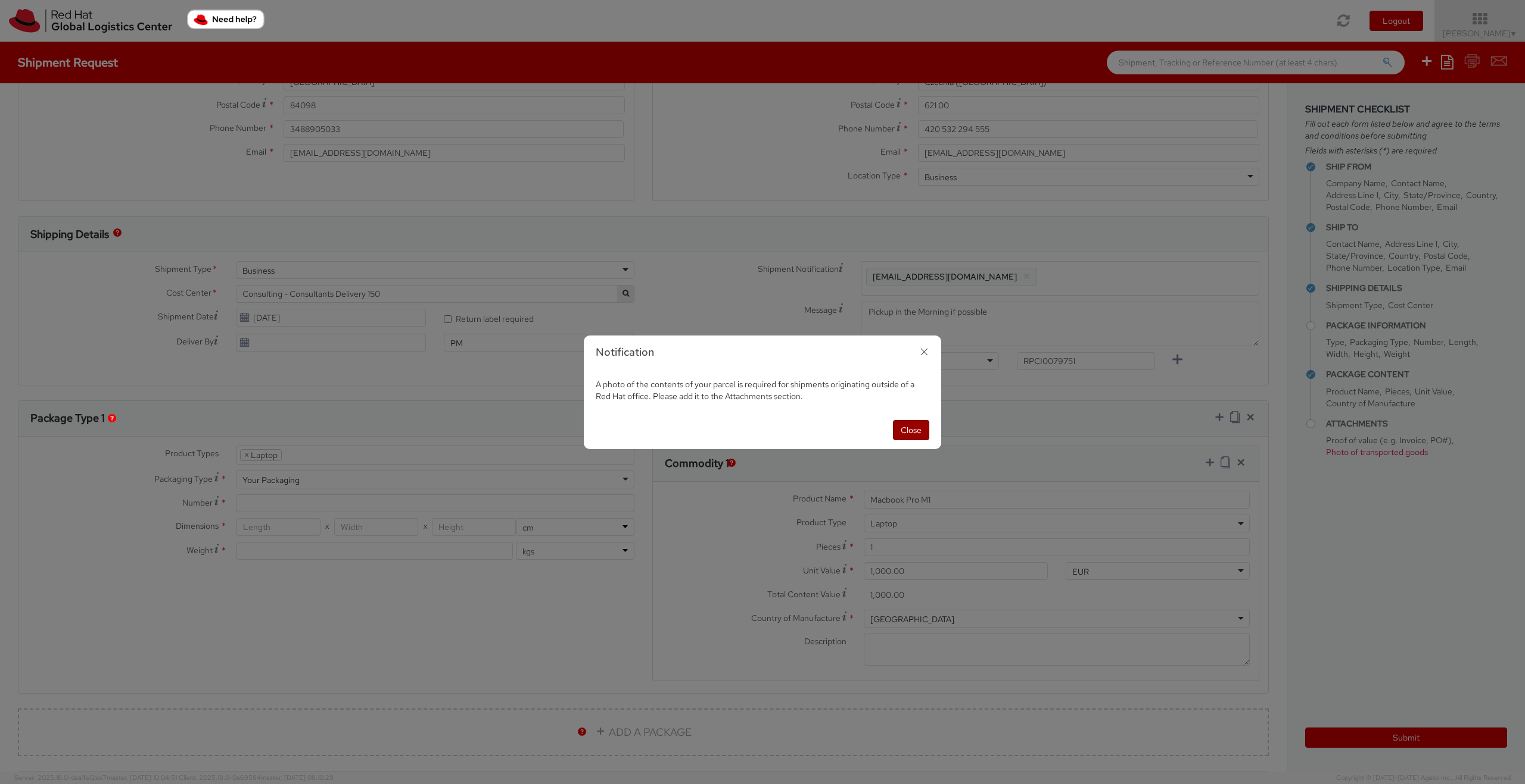
click at [900, 431] on button "Close" at bounding box center [911, 430] width 37 height 21
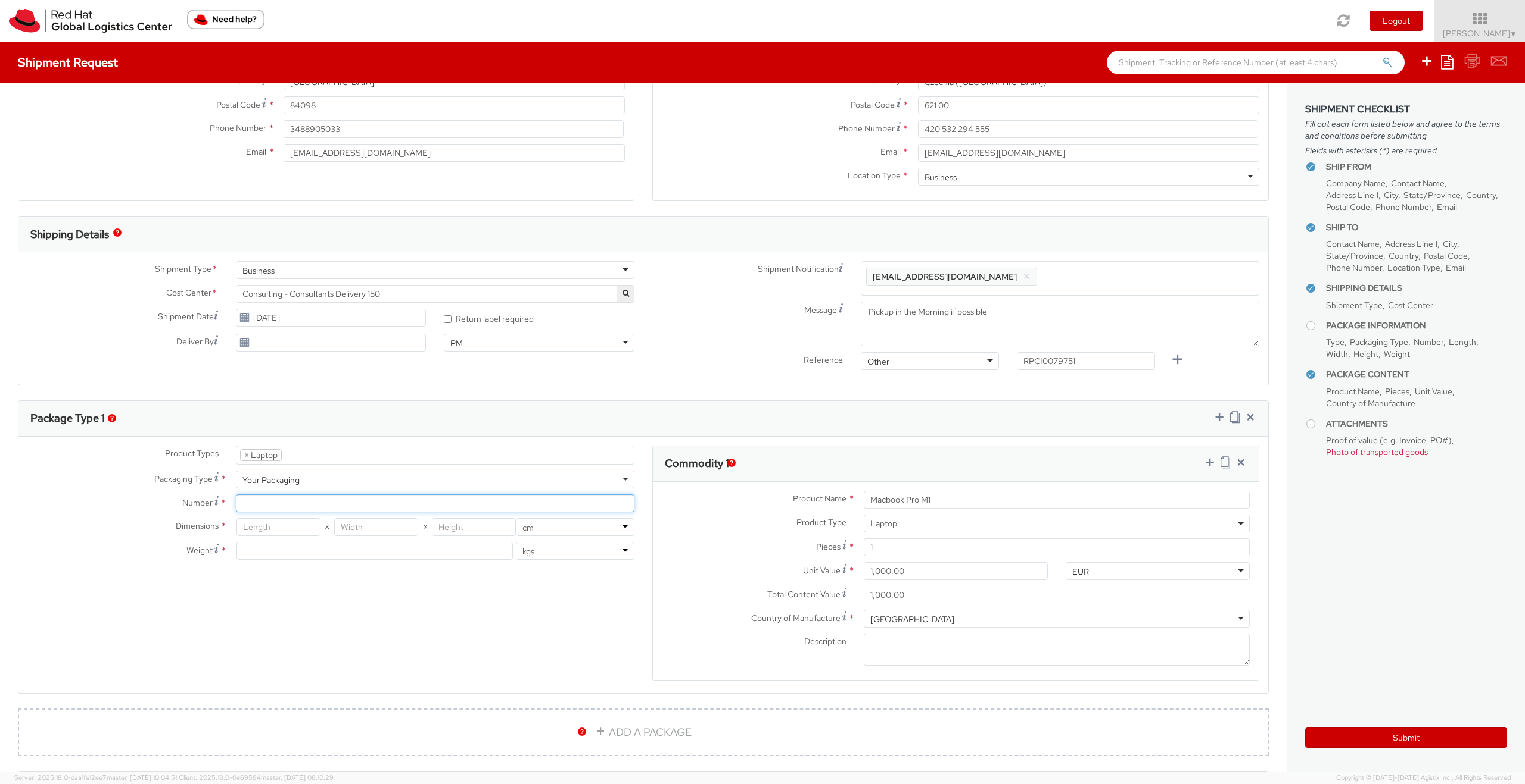
click at [267, 489] on input "Number *" at bounding box center [435, 503] width 399 height 18
type input "1"
click at [271, 489] on input "number" at bounding box center [279, 527] width 84 height 18
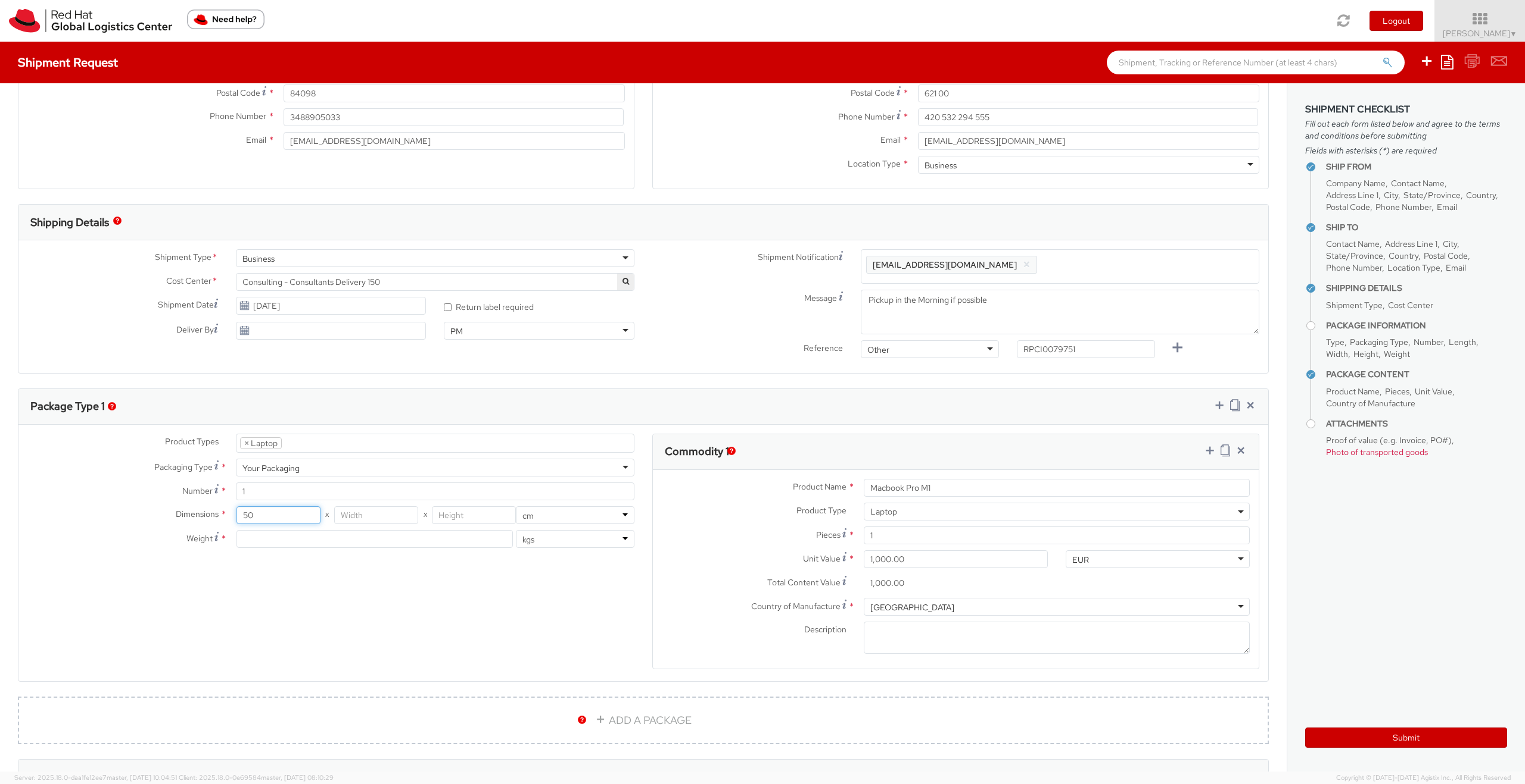
type input "50"
click at [377, 489] on input "number" at bounding box center [376, 515] width 84 height 18
type input "40"
click at [443, 489] on input "number" at bounding box center [474, 515] width 84 height 18
type input "15"
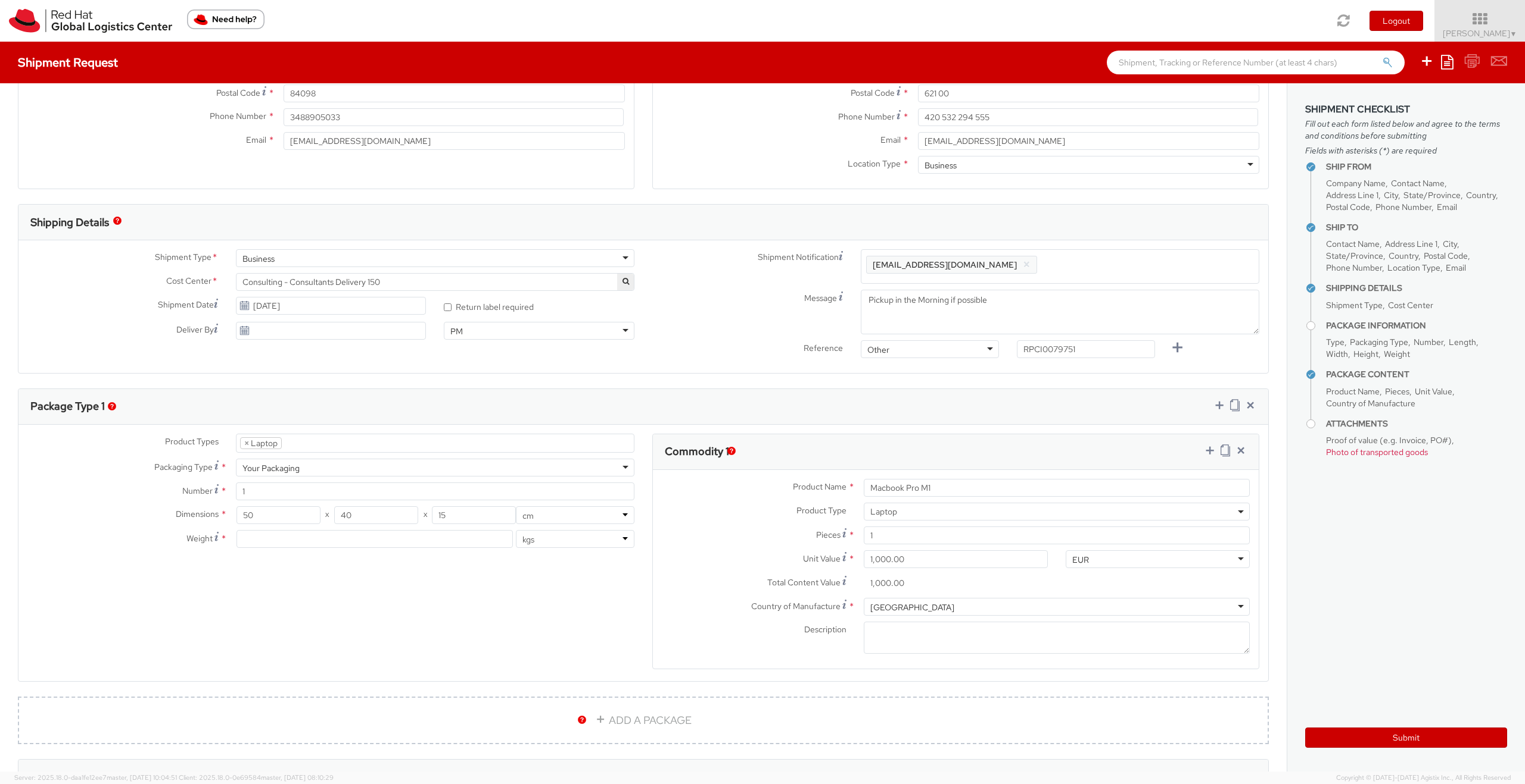
click at [533, 489] on div "Product Types * Documents Docking Station Laptop Monitor Other Hardware Server …" at bounding box center [643, 559] width 1250 height 251
click at [261, 489] on input "number" at bounding box center [375, 539] width 277 height 18
type input "1.4"
click at [541, 489] on div "Product Types * Documents Docking Station Laptop Monitor Other Hardware Server …" at bounding box center [643, 563] width 1250 height 251
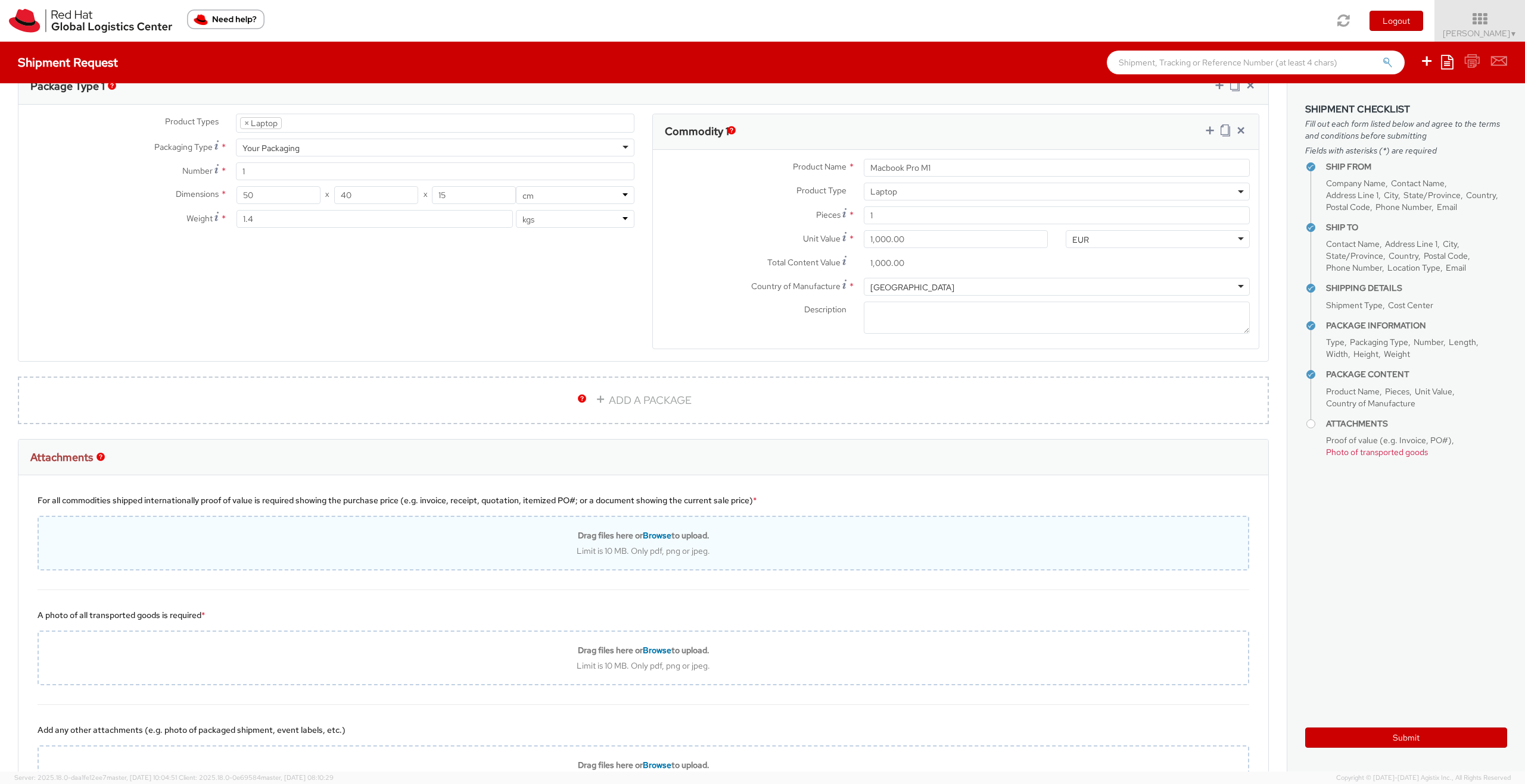
scroll to position [573, 0]
click at [317, 489] on div "Limit is 10 MB. Only pdf, png or jpeg." at bounding box center [642, 550] width 1209 height 10
type input "C:\fakepath\Screenshot [DATE] alle [DATE].png"
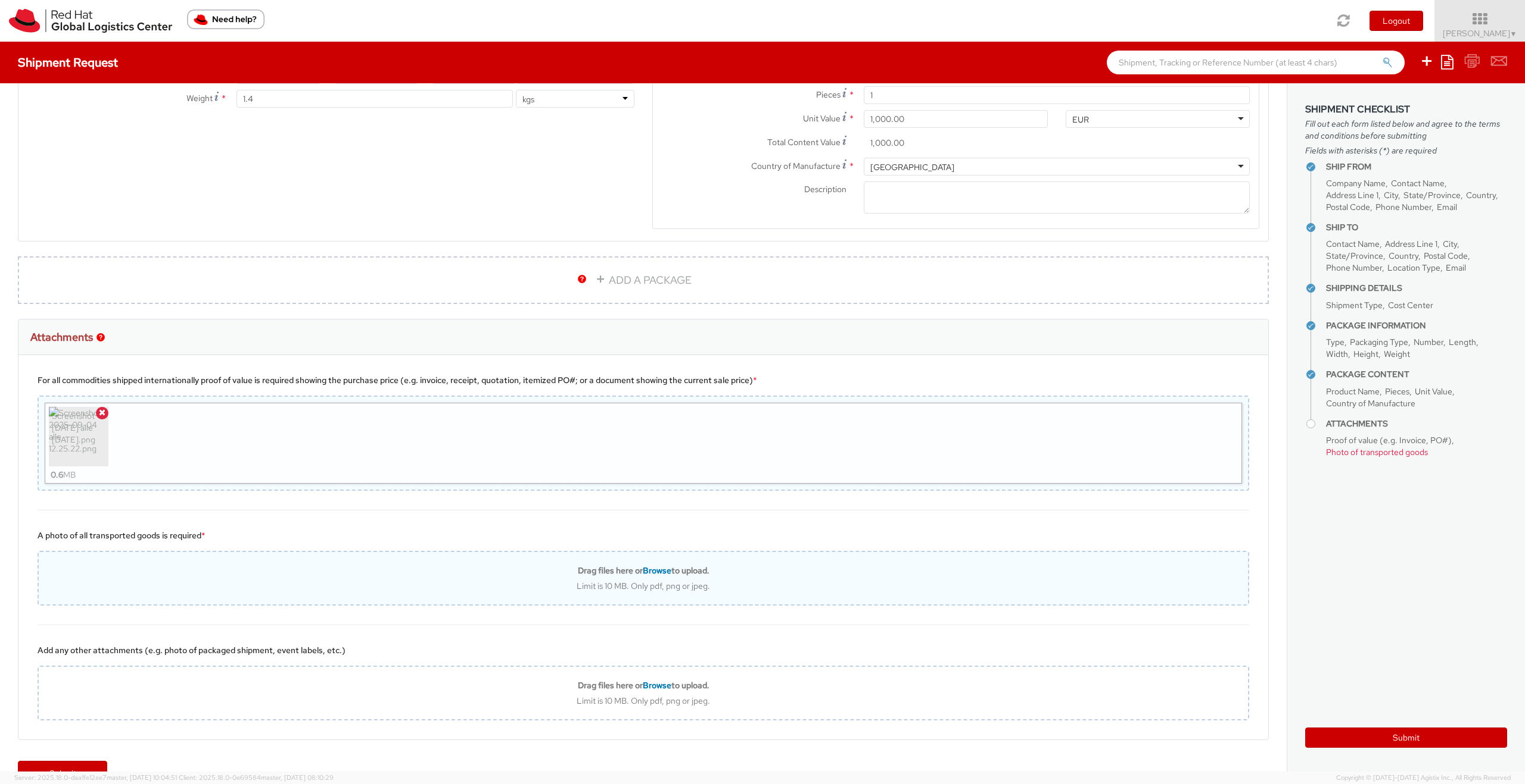
scroll to position [690, 0]
click at [305, 489] on div "Drag files here or Browse to upload." at bounding box center [642, 573] width 1209 height 10
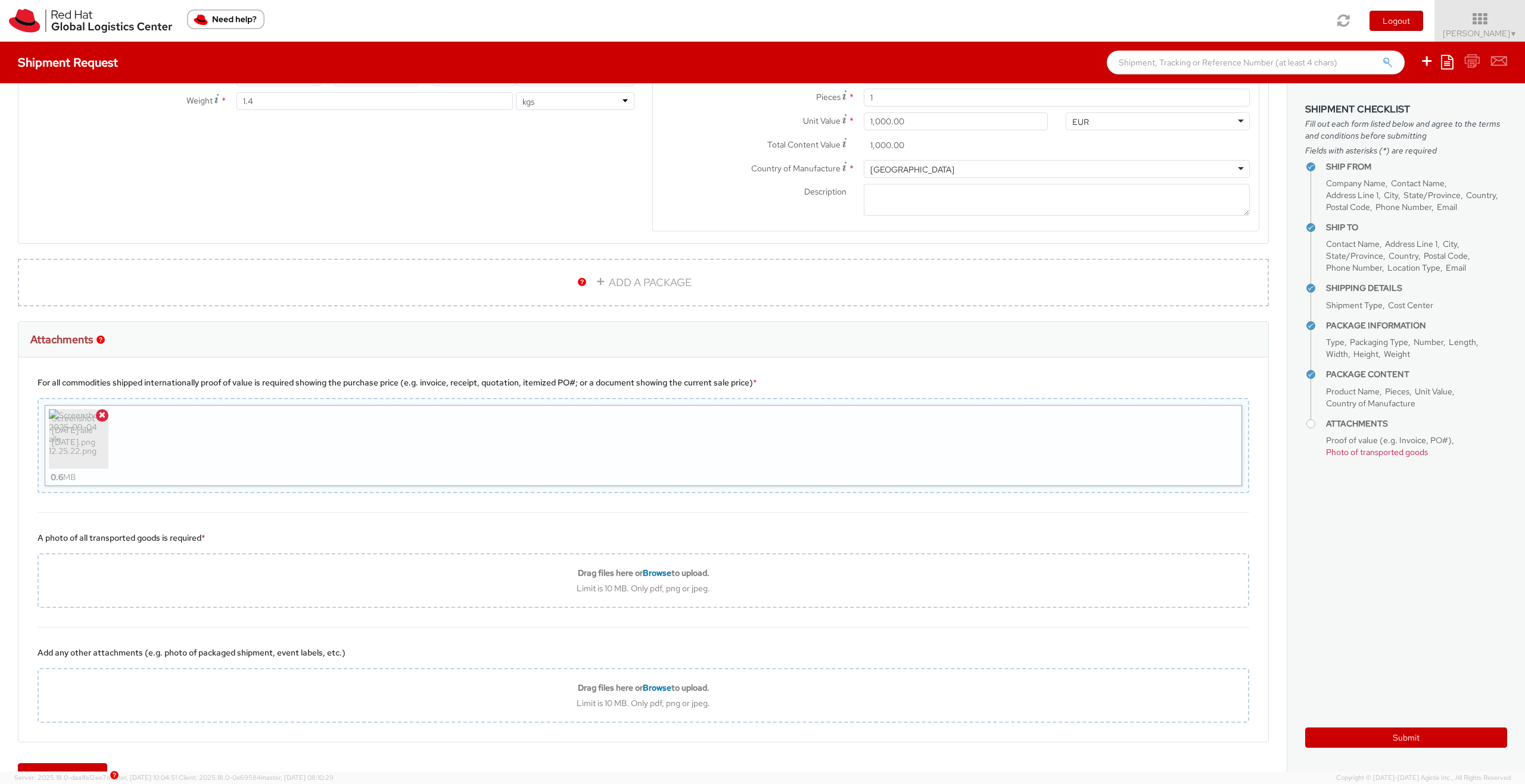
type input "C:\fakepath\IMG_1717 - dimensioni grandi.jpeg"
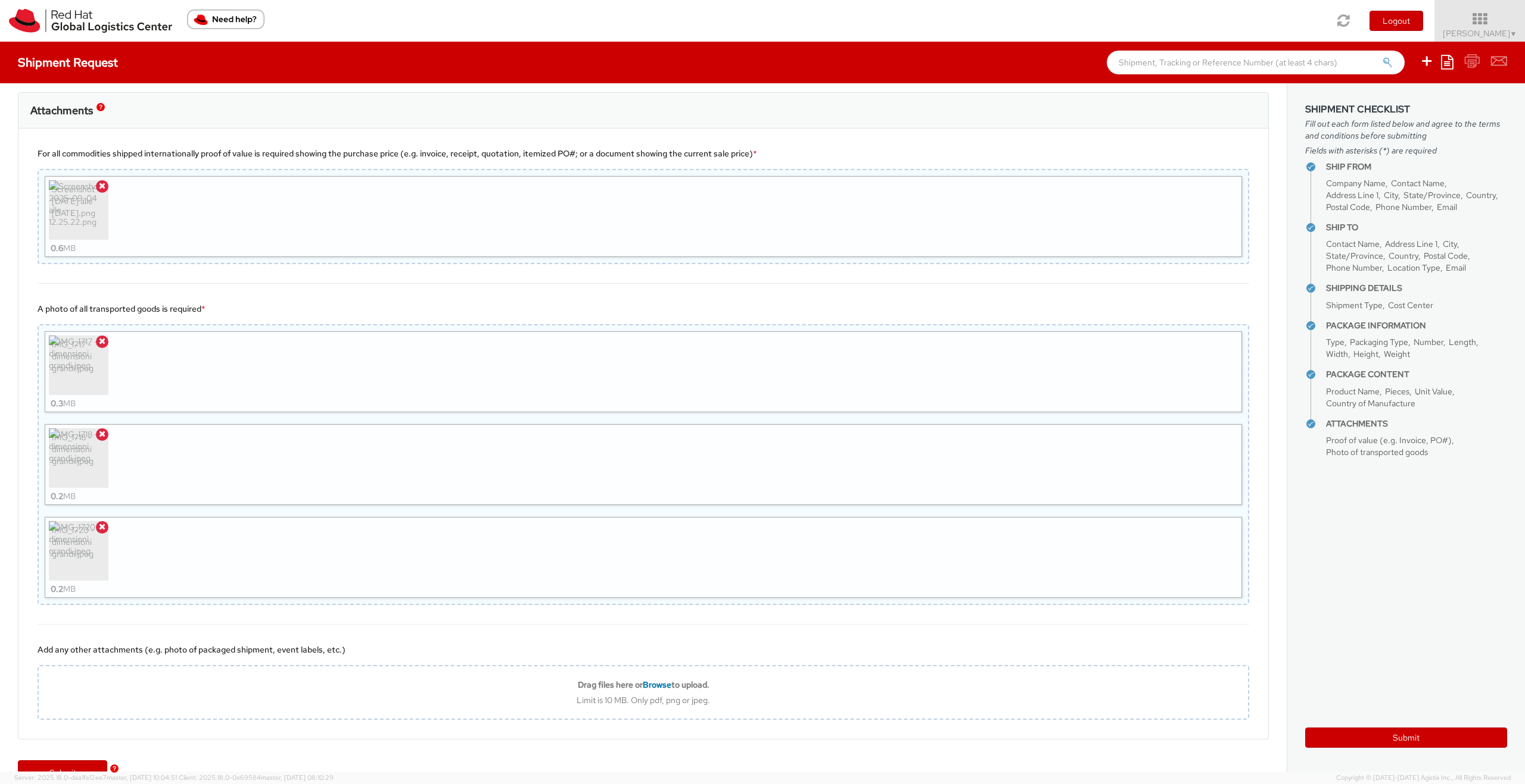
scroll to position [950, 0]
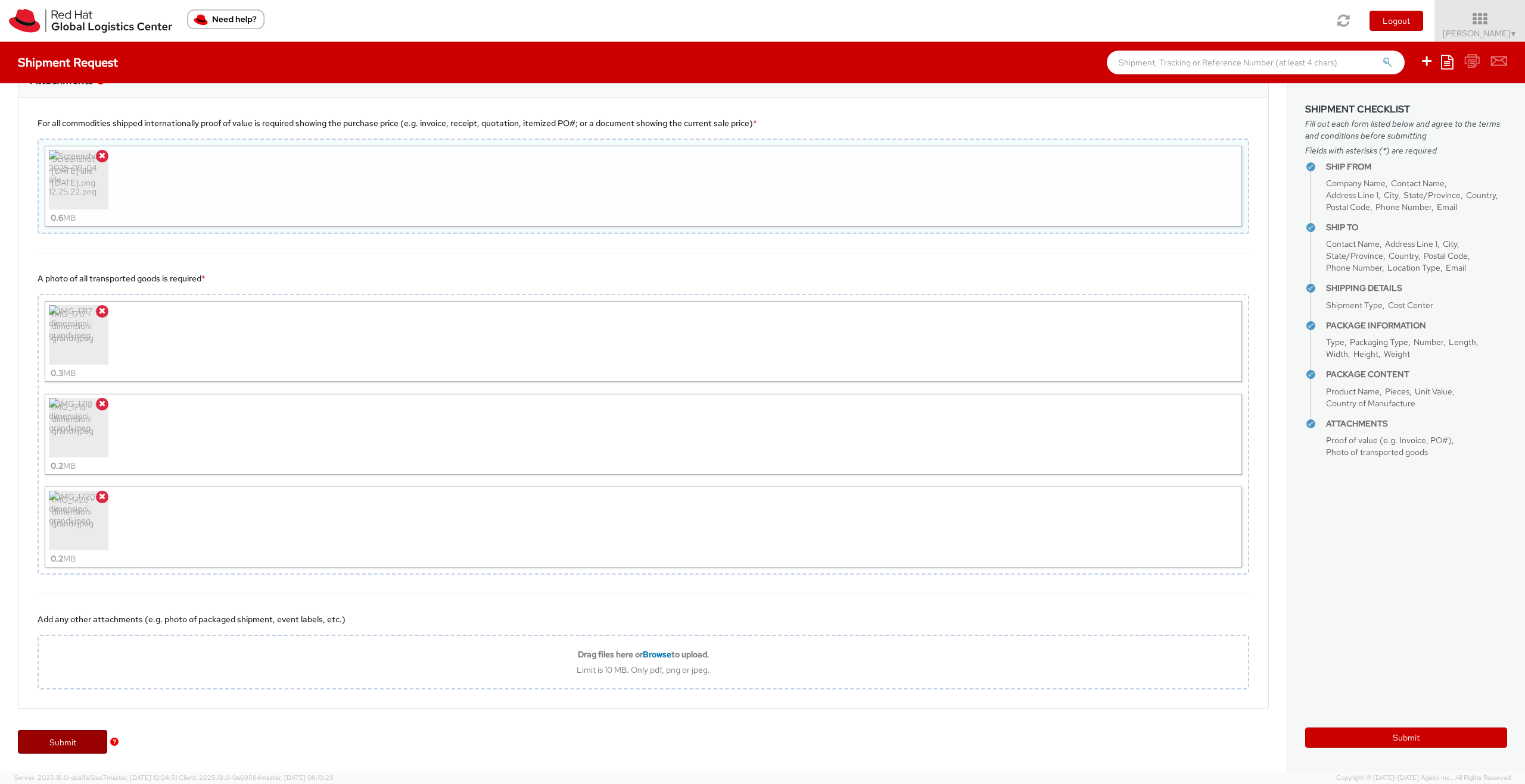
click at [56, 489] on link "Submit" at bounding box center [62, 742] width 89 height 23
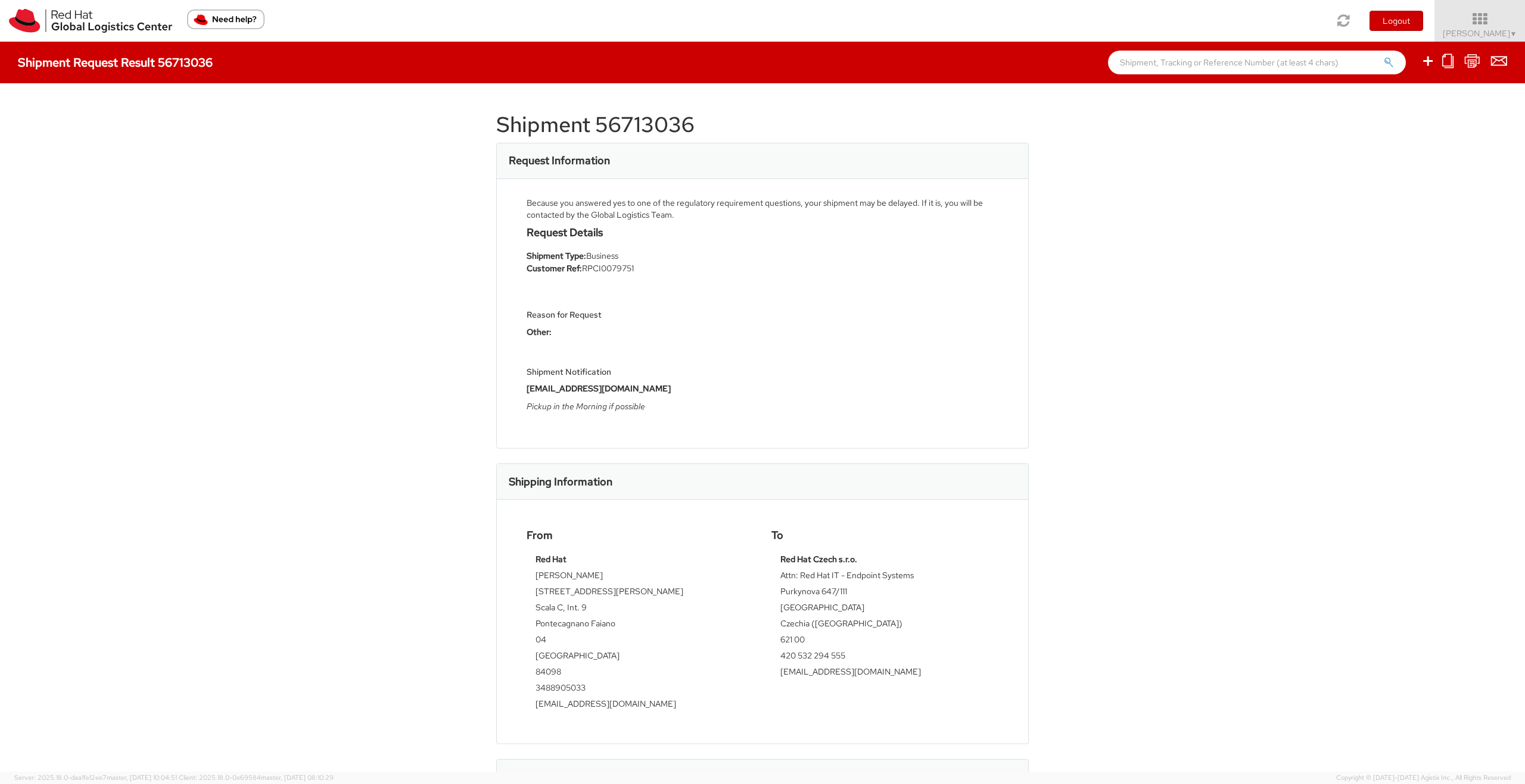
click at [635, 128] on h1 "Shipment 56713036" at bounding box center [762, 124] width 533 height 23
click at [639, 125] on h1 "Shipment 56713036" at bounding box center [762, 122] width 533 height 23
